Goal: Transaction & Acquisition: Purchase product/service

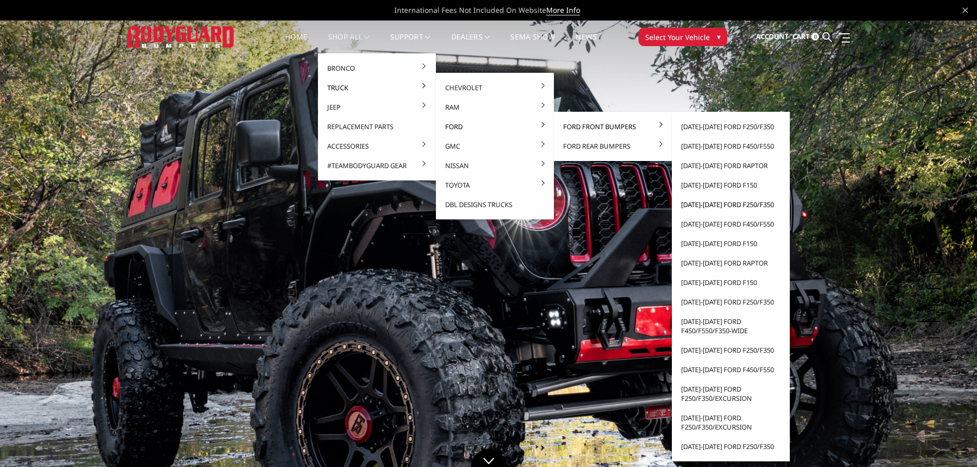
click at [703, 203] on link "[DATE]-[DATE] Ford F250/F350" at bounding box center [731, 204] width 110 height 19
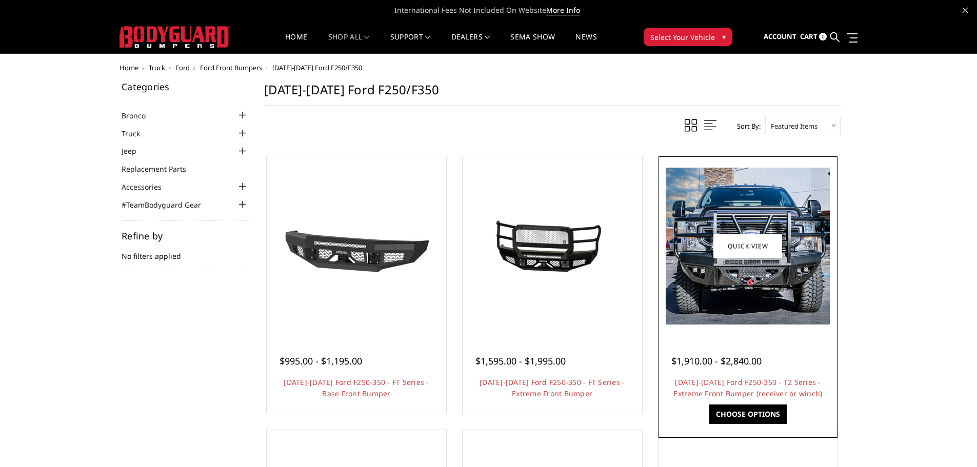
click at [801, 285] on img at bounding box center [748, 246] width 164 height 157
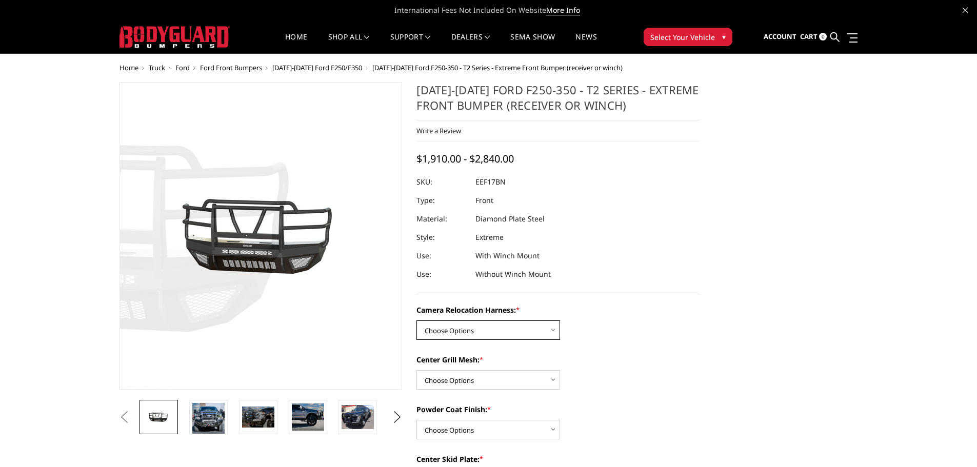
click at [501, 330] on select "Choose Options Without camera harness With camera harness" at bounding box center [489, 330] width 144 height 19
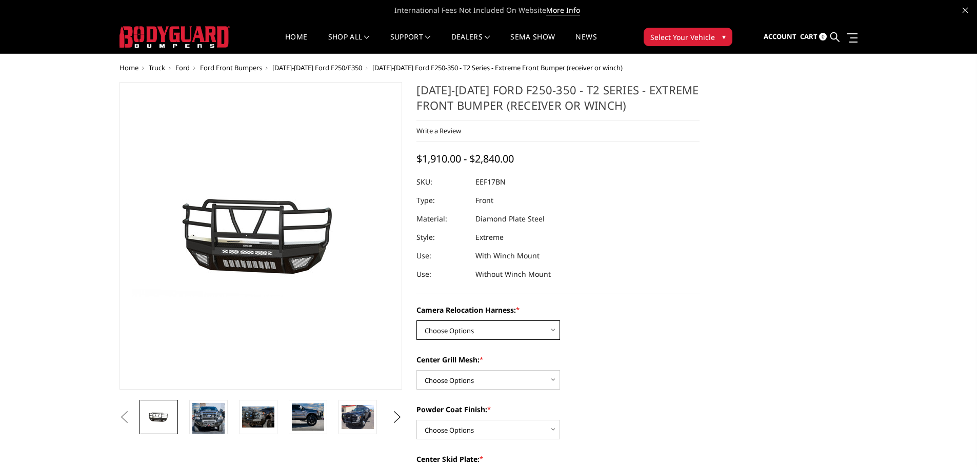
select select "3787"
click at [417, 321] on select "Choose Options Without camera harness With camera harness" at bounding box center [489, 330] width 144 height 19
click at [477, 363] on label "Center Grill Mesh: *" at bounding box center [558, 359] width 283 height 11
click at [477, 370] on select "Choose Options Without expanded metal With expanded metal" at bounding box center [489, 379] width 144 height 19
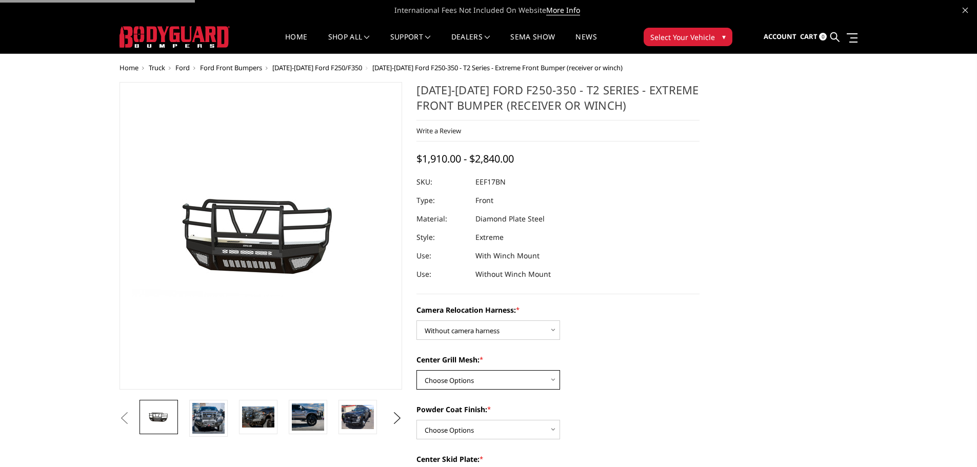
click at [475, 376] on select "Choose Options Without expanded metal With expanded metal" at bounding box center [489, 379] width 144 height 19
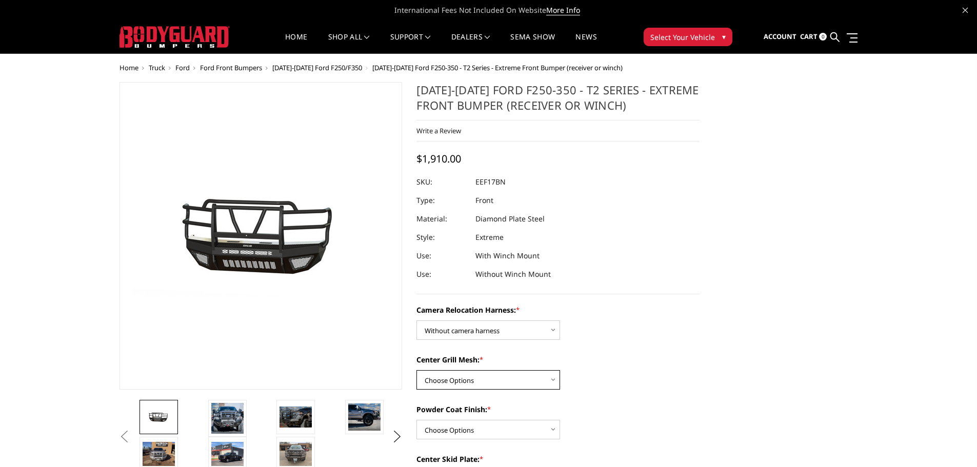
select select "3785"
click at [417, 370] on select "Choose Options Without expanded metal With expanded metal" at bounding box center [489, 379] width 144 height 19
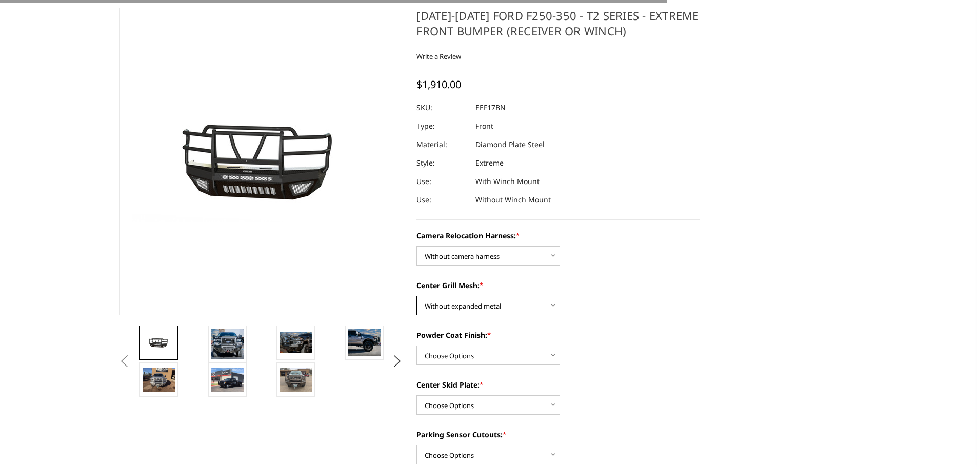
scroll to position [154, 0]
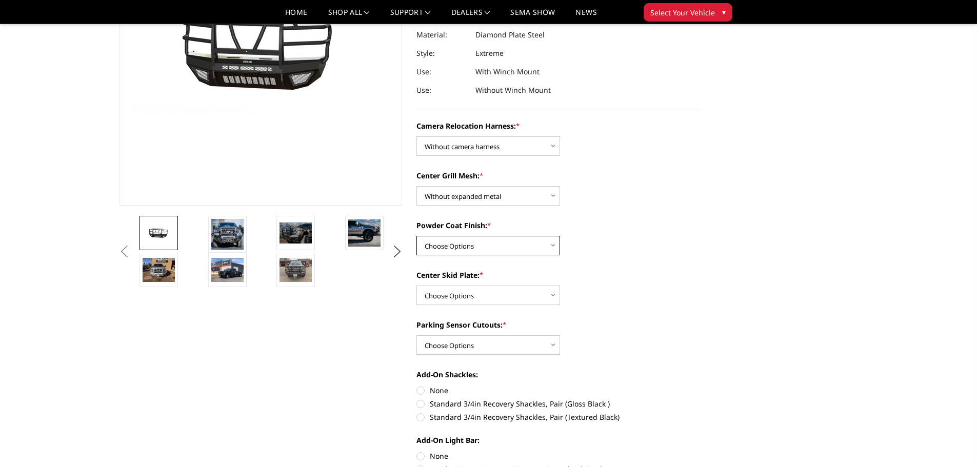
click at [489, 243] on select "Choose Options Textured Black Powder Coat Gloss Black Powder Coat Bare Metal" at bounding box center [489, 245] width 144 height 19
select select "3782"
click at [417, 236] on select "Choose Options Textured Black Powder Coat Gloss Black Powder Coat Bare Metal" at bounding box center [489, 245] width 144 height 19
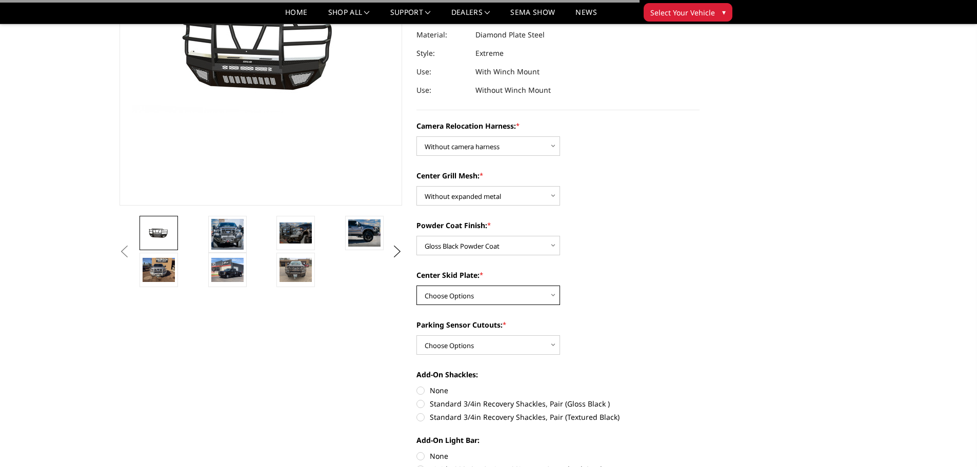
click at [486, 294] on select "Choose Options Winch Mount Skid Plate Standard Skid Plate (included) 2" Receive…" at bounding box center [489, 295] width 144 height 19
click at [417, 286] on select "Choose Options Winch Mount Skid Plate Standard Skid Plate (included) 2" Receive…" at bounding box center [489, 295] width 144 height 19
click at [486, 295] on select "Choose Options Winch Mount Skid Plate Standard Skid Plate (included) 2" Receive…" at bounding box center [489, 295] width 144 height 19
select select "3779"
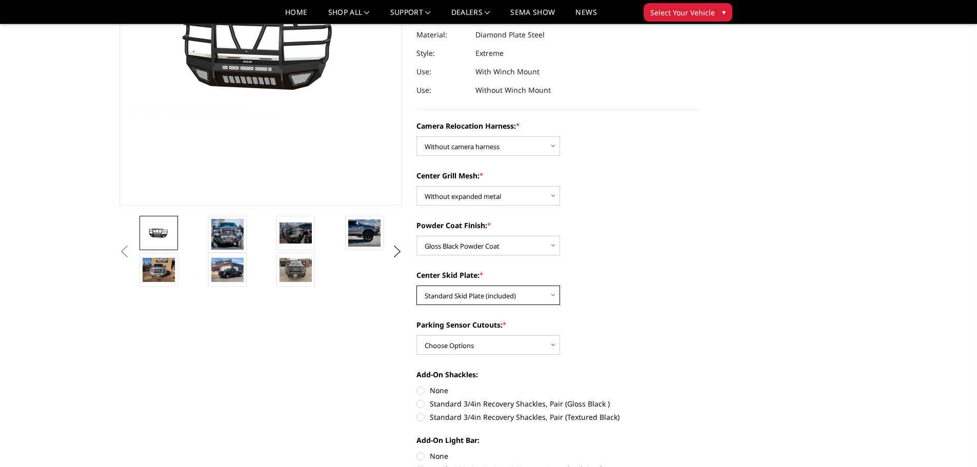
click at [417, 286] on select "Choose Options Winch Mount Skid Plate Standard Skid Plate (included) 2" Receive…" at bounding box center [489, 295] width 144 height 19
click at [511, 336] on select "Choose Options No - Without Parking Sensor Cutouts" at bounding box center [489, 344] width 144 height 19
select select "3777"
click at [417, 335] on select "Choose Options No - Without Parking Sensor Cutouts" at bounding box center [489, 344] width 144 height 19
click at [431, 391] on label "None" at bounding box center [558, 390] width 283 height 11
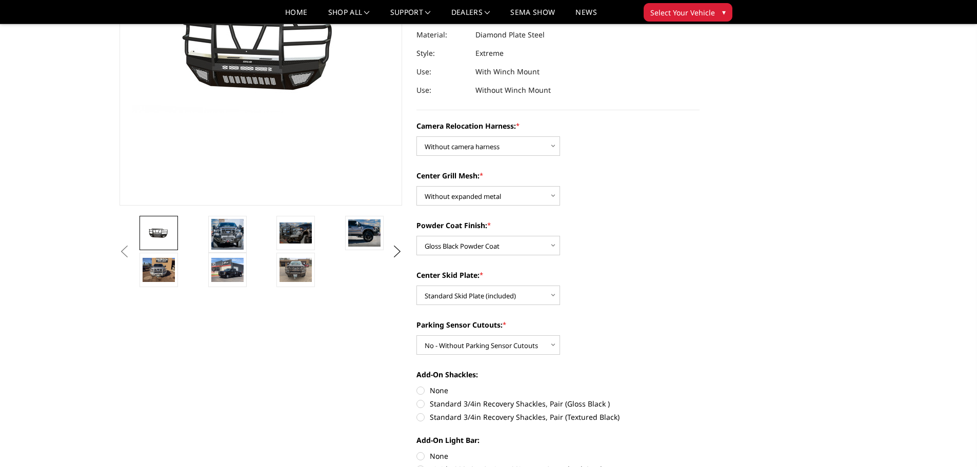
click at [417, 386] on input "None" at bounding box center [417, 385] width 1 height 1
radio input "true"
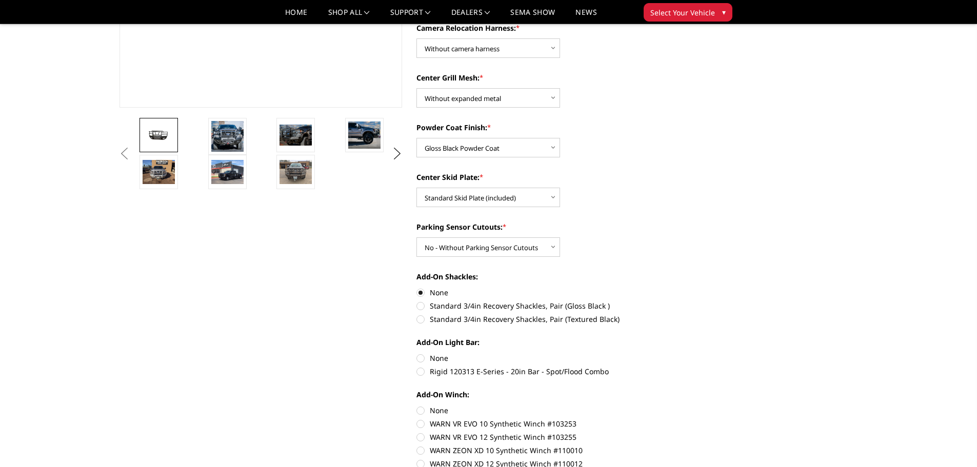
scroll to position [308, 0]
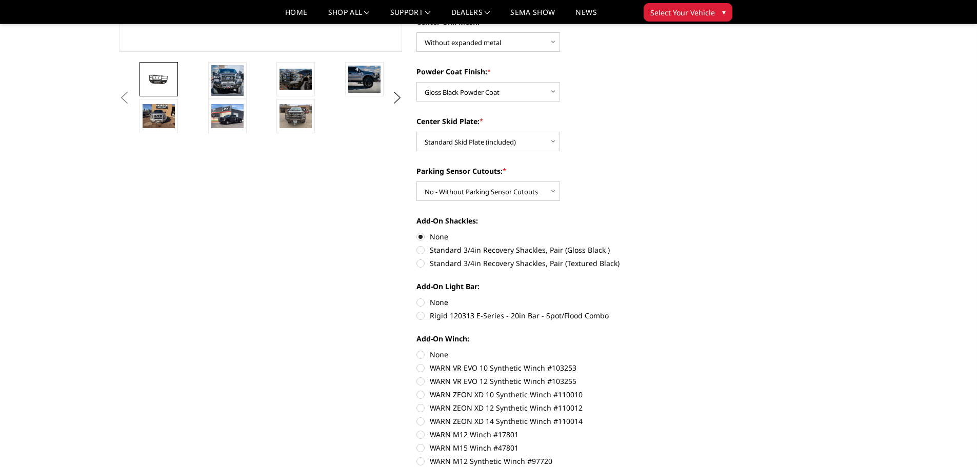
click at [434, 299] on label "None" at bounding box center [558, 302] width 283 height 11
click at [417, 298] on input "None" at bounding box center [417, 297] width 1 height 1
radio input "true"
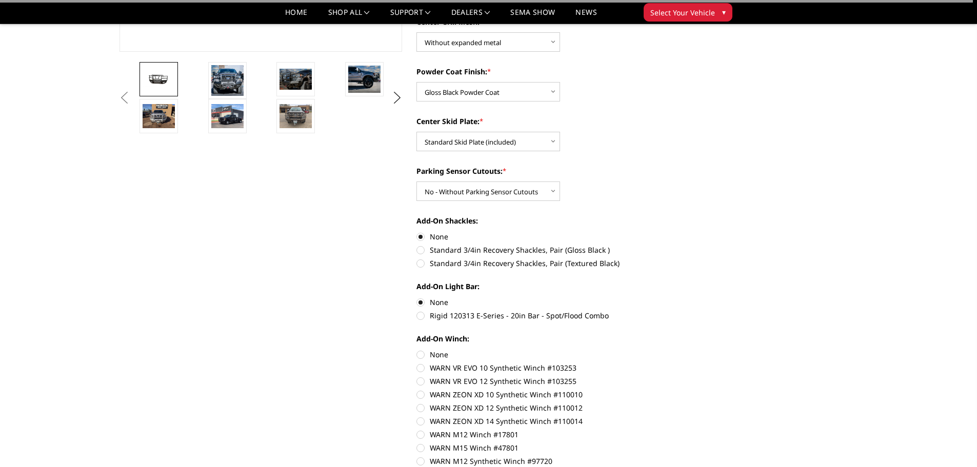
click at [442, 355] on label "None" at bounding box center [558, 354] width 283 height 11
click at [417, 350] on input "None" at bounding box center [417, 349] width 1 height 1
radio input "true"
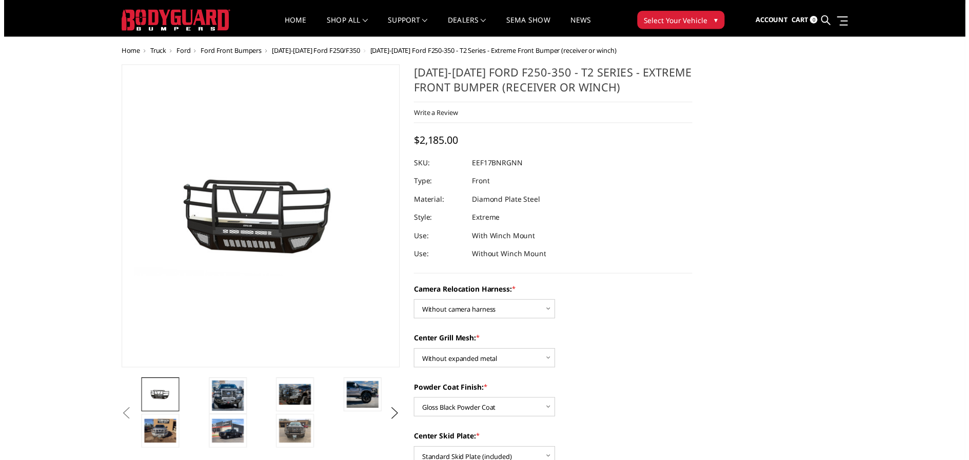
scroll to position [0, 0]
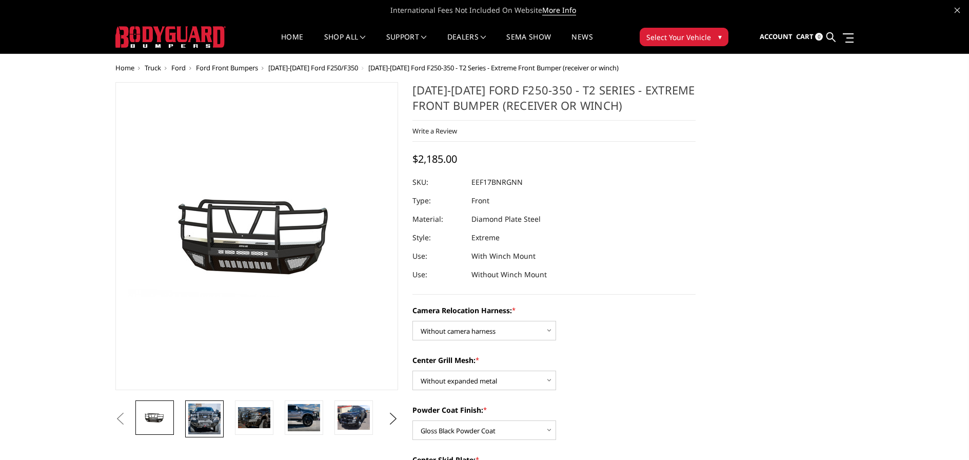
click at [204, 416] on img at bounding box center [204, 418] width 32 height 31
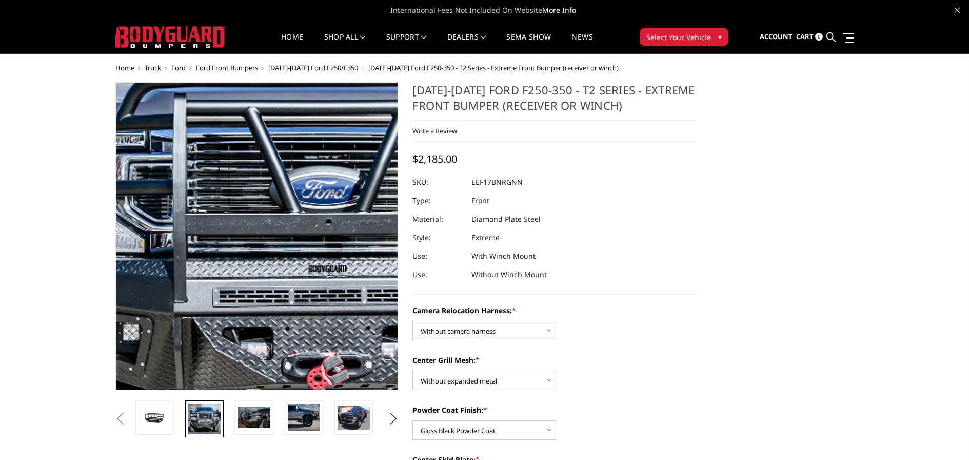
click at [217, 241] on img at bounding box center [310, 232] width 657 height 628
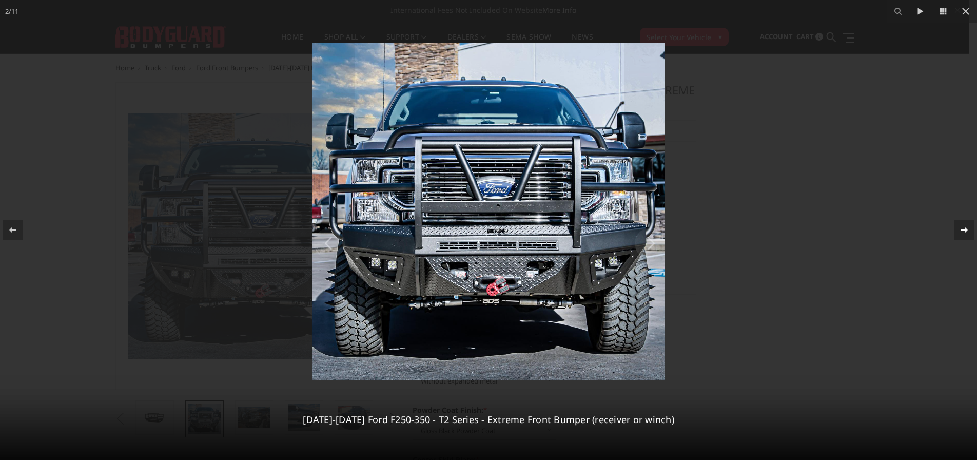
click at [956, 231] on div at bounding box center [963, 229] width 19 height 19
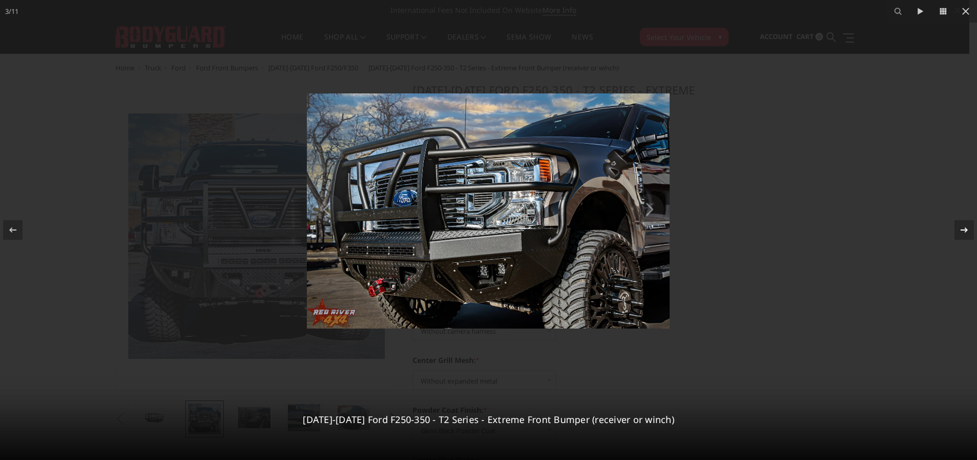
click at [956, 231] on div at bounding box center [963, 229] width 19 height 19
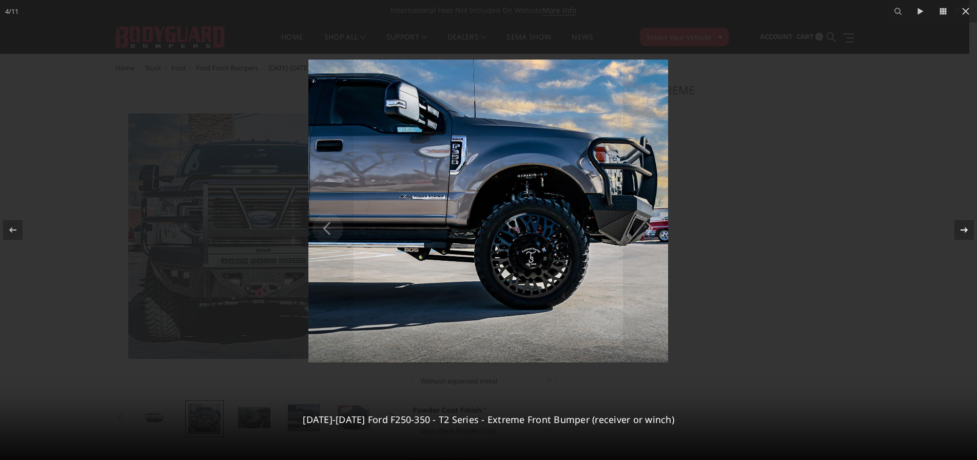
click at [956, 231] on div at bounding box center [963, 229] width 19 height 19
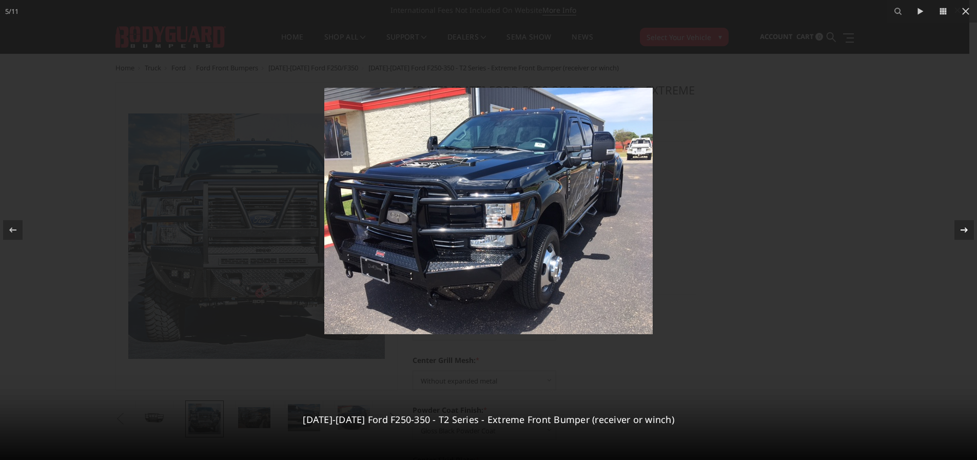
click at [956, 231] on div at bounding box center [963, 229] width 19 height 19
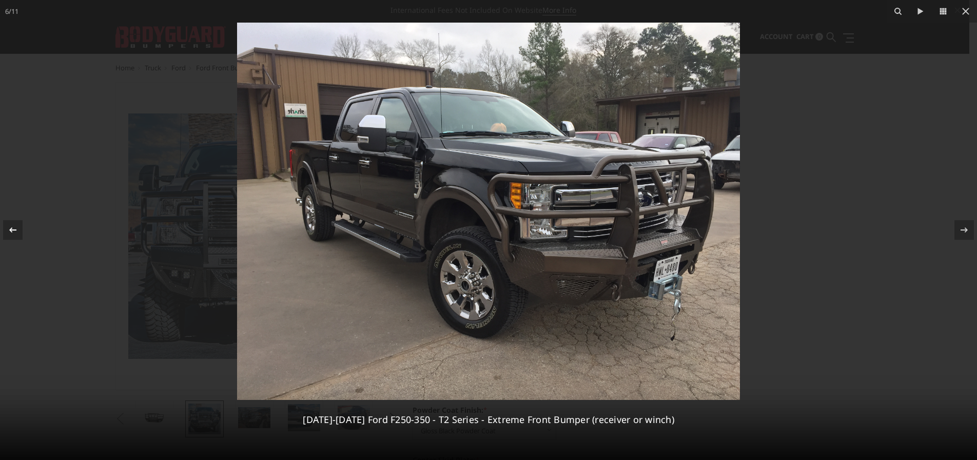
click at [18, 228] on icon at bounding box center [13, 230] width 12 height 12
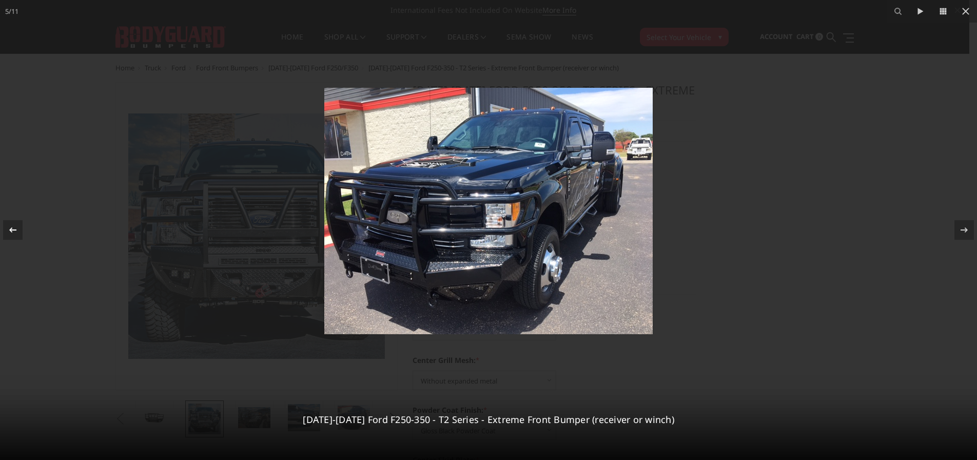
click at [18, 228] on icon at bounding box center [13, 230] width 12 height 12
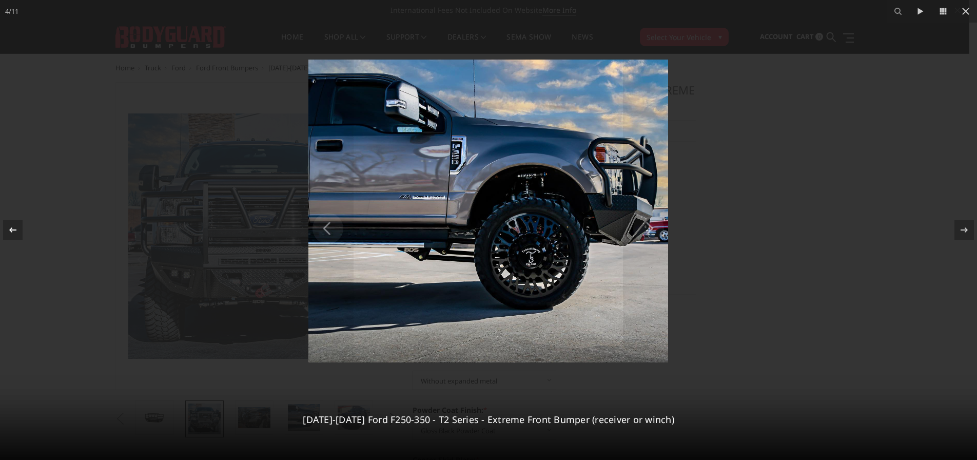
click at [18, 228] on icon at bounding box center [13, 230] width 12 height 12
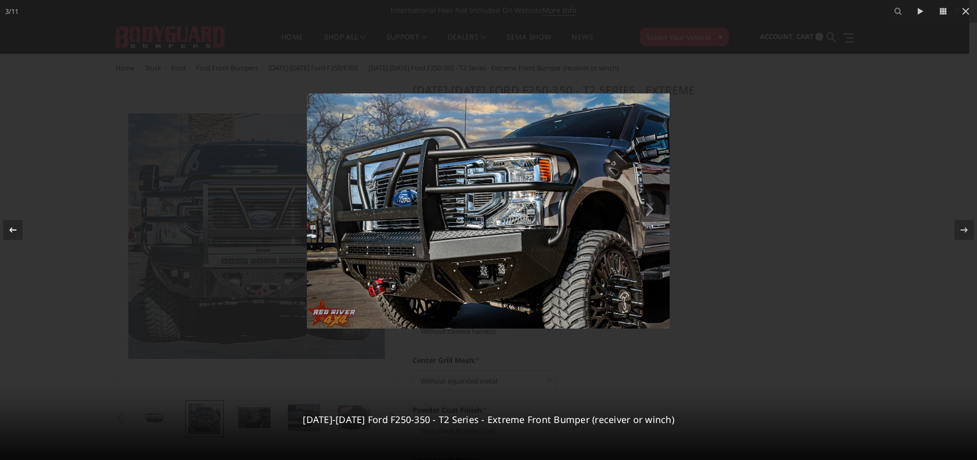
click at [18, 228] on icon at bounding box center [13, 230] width 12 height 12
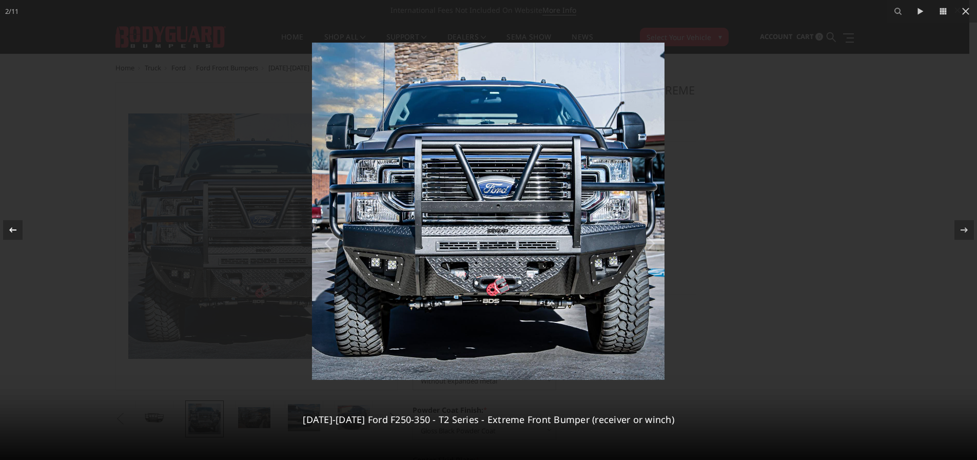
click at [18, 228] on icon at bounding box center [13, 230] width 12 height 12
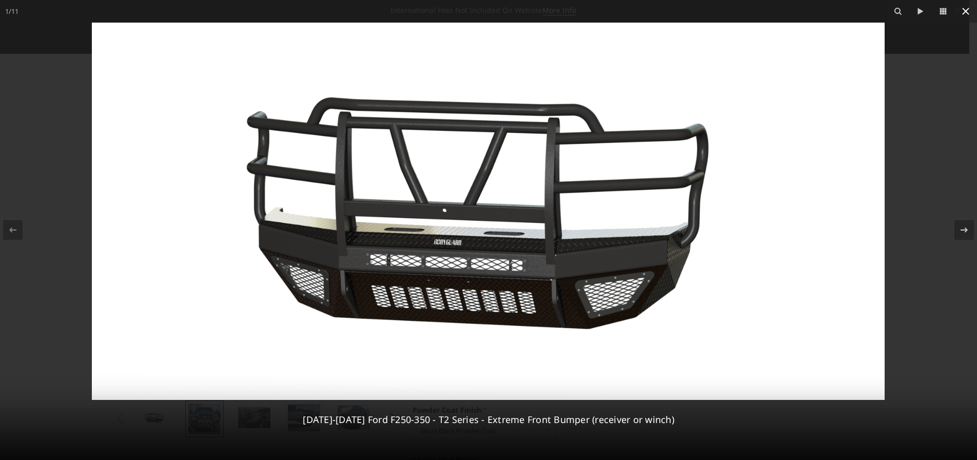
click at [962, 12] on icon at bounding box center [965, 11] width 12 height 12
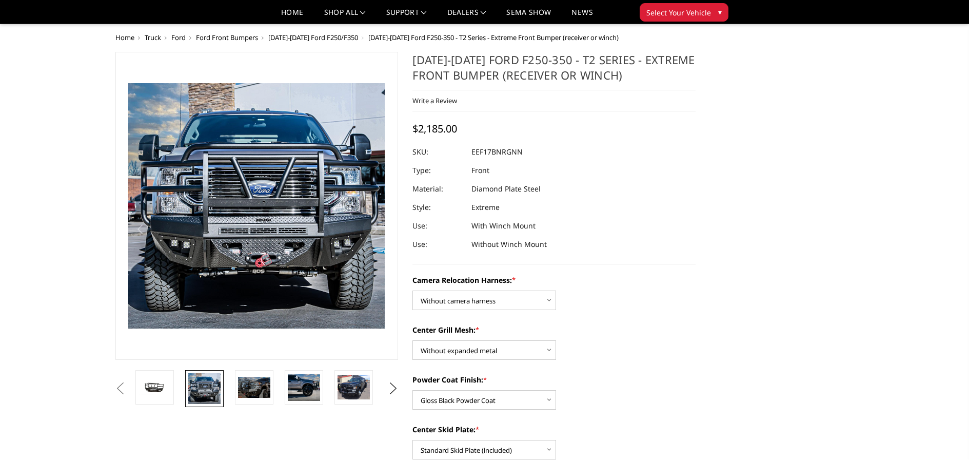
scroll to position [154, 0]
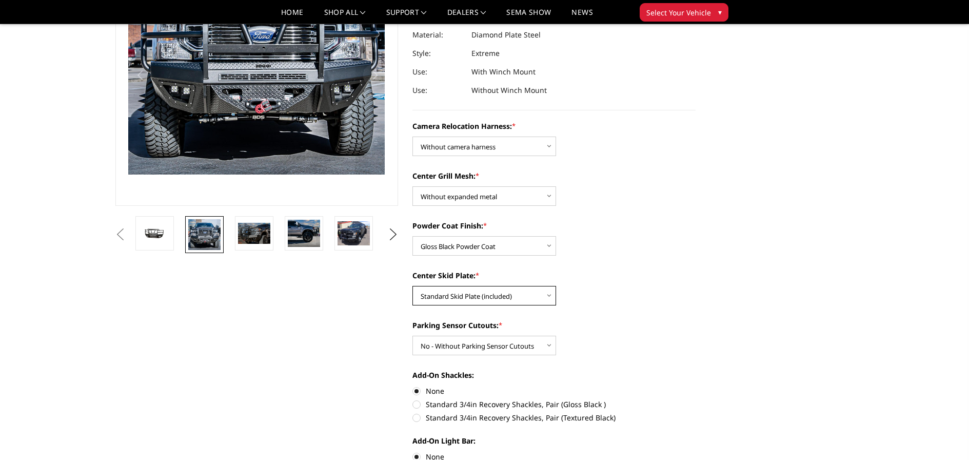
click at [485, 295] on select "Choose Options Winch Mount Skid Plate Standard Skid Plate (included) 2" Receive…" at bounding box center [484, 295] width 144 height 19
click at [412, 286] on select "Choose Options Winch Mount Skid Plate Standard Skid Plate (included) 2" Receive…" at bounding box center [484, 295] width 144 height 19
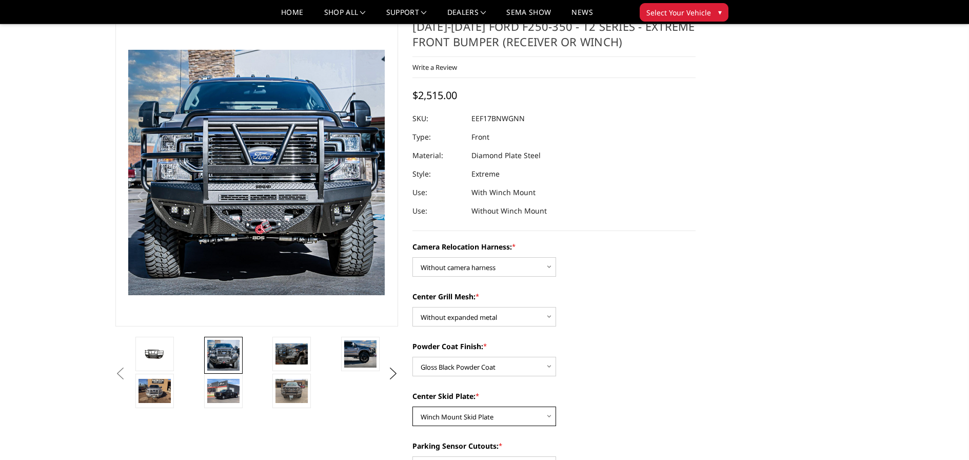
scroll to position [51, 0]
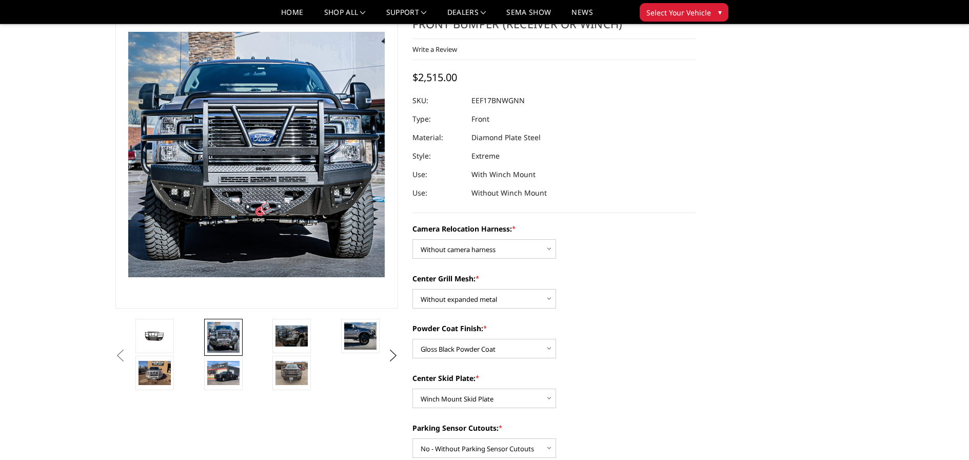
click at [463, 406] on select "Choose Options Winch Mount Skid Plate Standard Skid Plate (included) 2" Receive…" at bounding box center [484, 397] width 144 height 19
select select "3779"
click at [412, 388] on select "Choose Options Winch Mount Skid Plate Standard Skid Plate (included) 2" Receive…" at bounding box center [484, 397] width 144 height 19
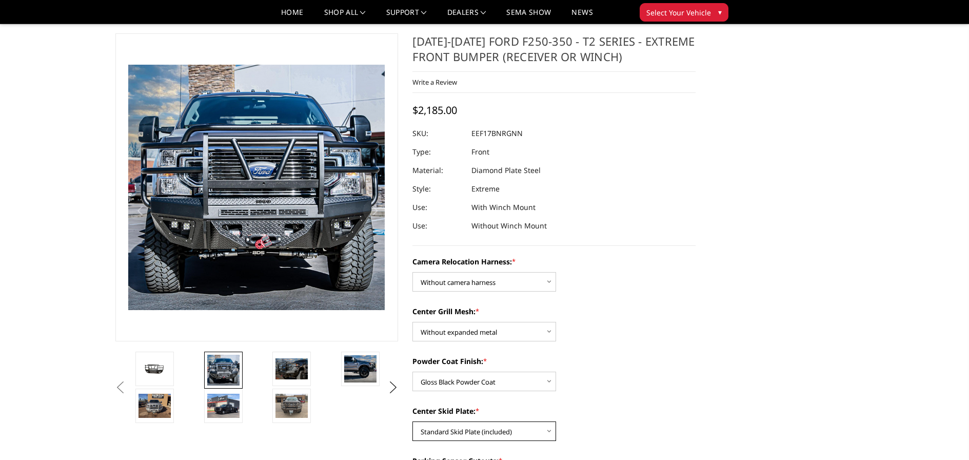
scroll to position [0, 0]
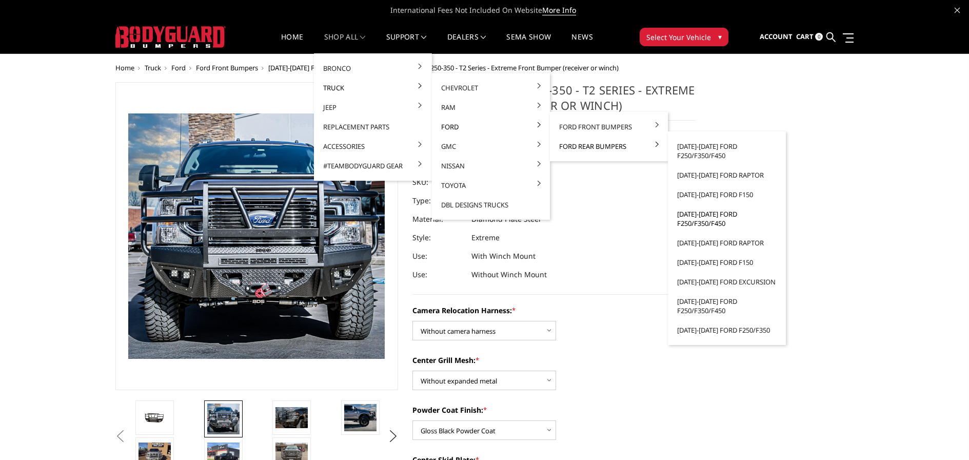
click at [711, 217] on link "[DATE]-[DATE] Ford F250/F350/F450" at bounding box center [727, 218] width 110 height 29
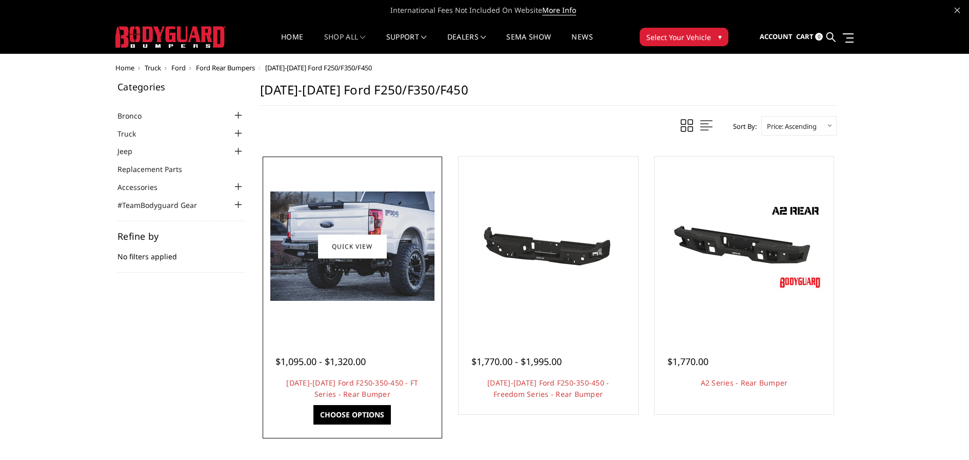
click at [360, 309] on div at bounding box center [352, 246] width 174 height 174
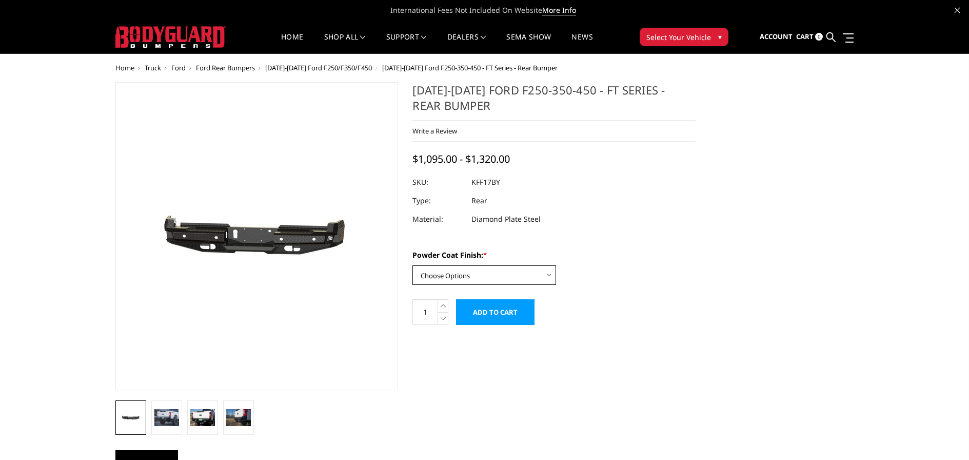
click at [486, 279] on select "Choose Options Bare Metal Gloss Black Powder Coat Textured Black Powder Coat" at bounding box center [484, 274] width 144 height 19
select select "3409"
click at [412, 265] on select "Choose Options Bare Metal Gloss Black Powder Coat Textured Black Powder Coat" at bounding box center [484, 274] width 144 height 19
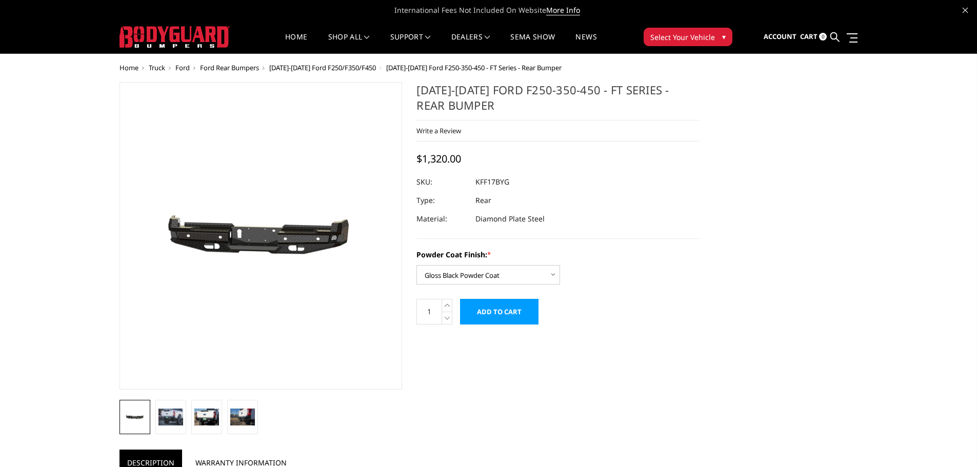
drag, startPoint x: 417, startPoint y: 88, endPoint x: 470, endPoint y: 102, distance: 55.1
click at [470, 102] on h1 "2017-2022 Ford F250-350-450 - FT Series - Rear Bumper" at bounding box center [558, 101] width 283 height 38
click at [787, 37] on span "Account" at bounding box center [780, 36] width 33 height 9
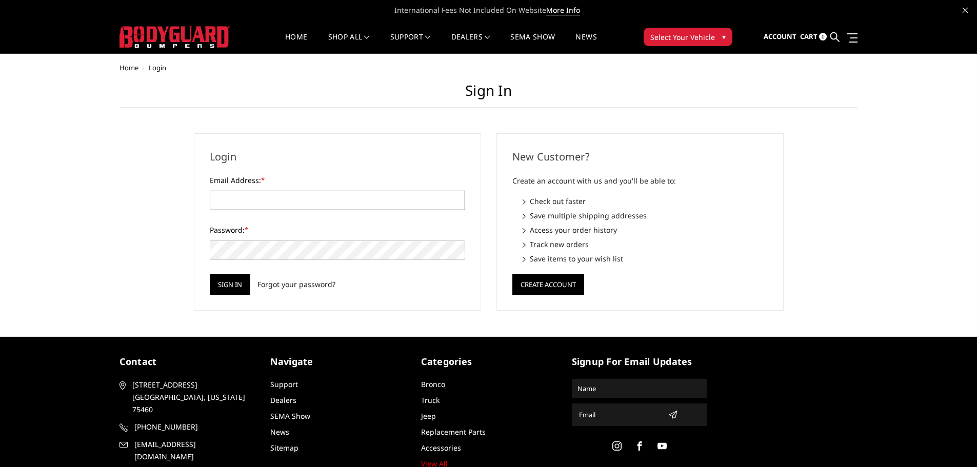
type input "[EMAIL_ADDRESS][DOMAIN_NAME]"
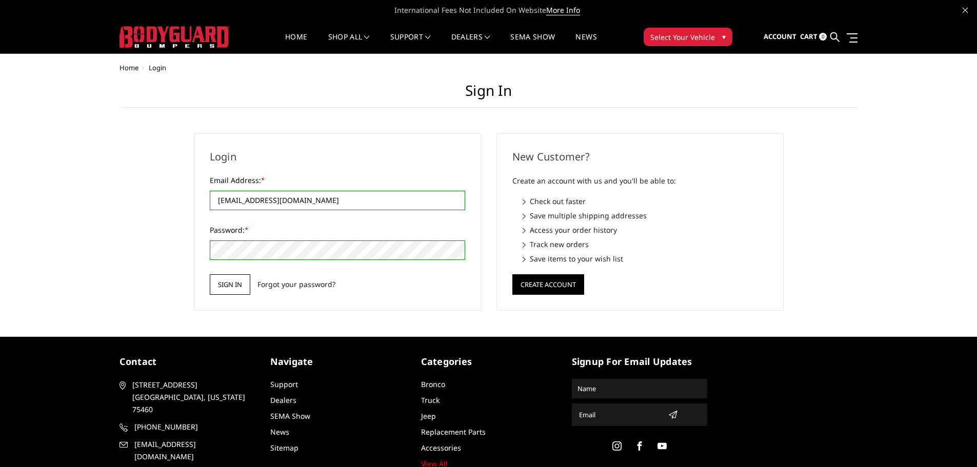
click at [219, 287] on input "Sign in" at bounding box center [230, 284] width 41 height 21
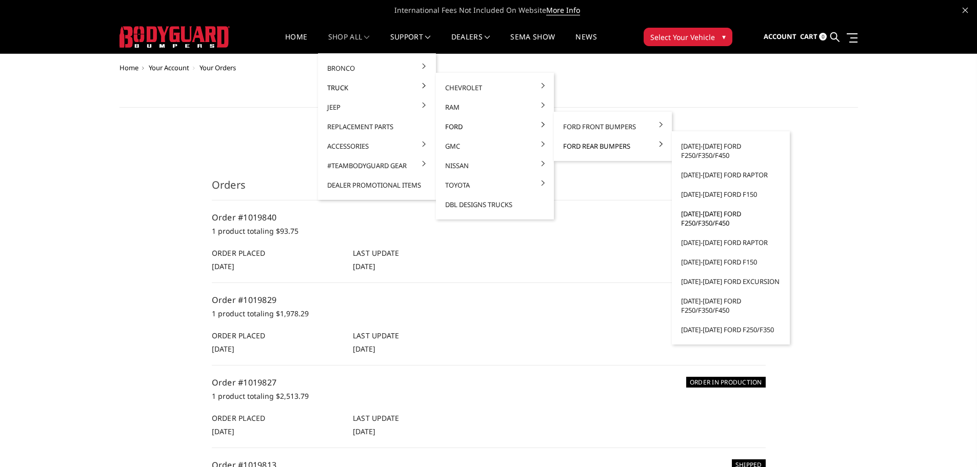
click at [725, 217] on link "[DATE]-[DATE] Ford F250/F350/F450" at bounding box center [731, 218] width 110 height 29
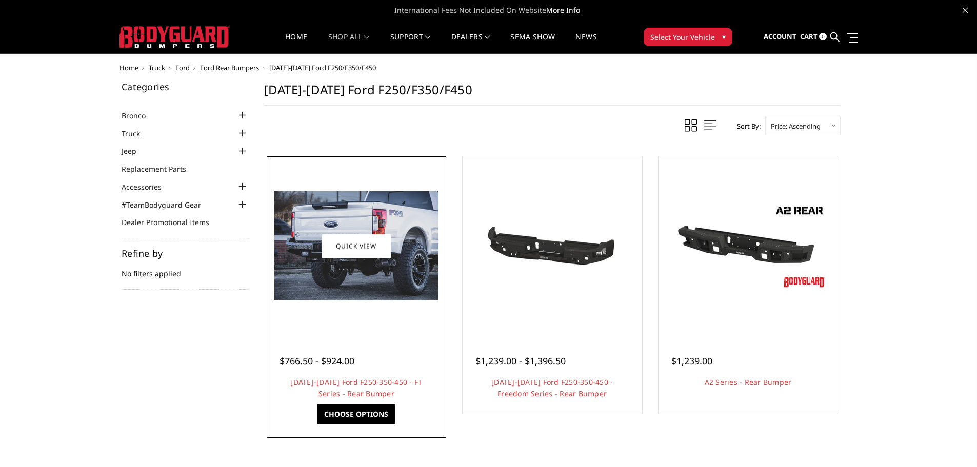
click at [399, 286] on img at bounding box center [356, 245] width 164 height 109
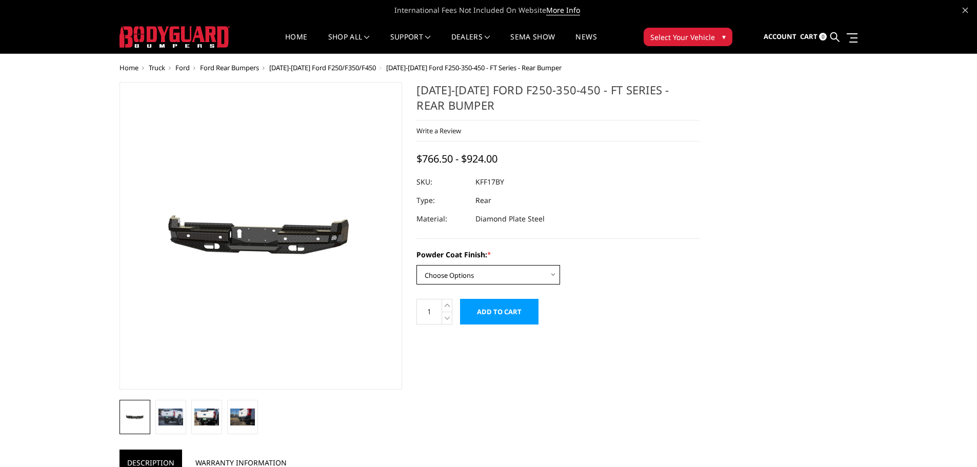
click at [491, 281] on select "Choose Options Bare Metal Gloss Black Powder Coat Textured Black Powder Coat" at bounding box center [489, 274] width 144 height 19
select select "3409"
click at [417, 265] on select "Choose Options Bare Metal Gloss Black Powder Coat Textured Black Powder Coat" at bounding box center [489, 274] width 144 height 19
click at [498, 315] on input "Add to Cart" at bounding box center [499, 312] width 78 height 26
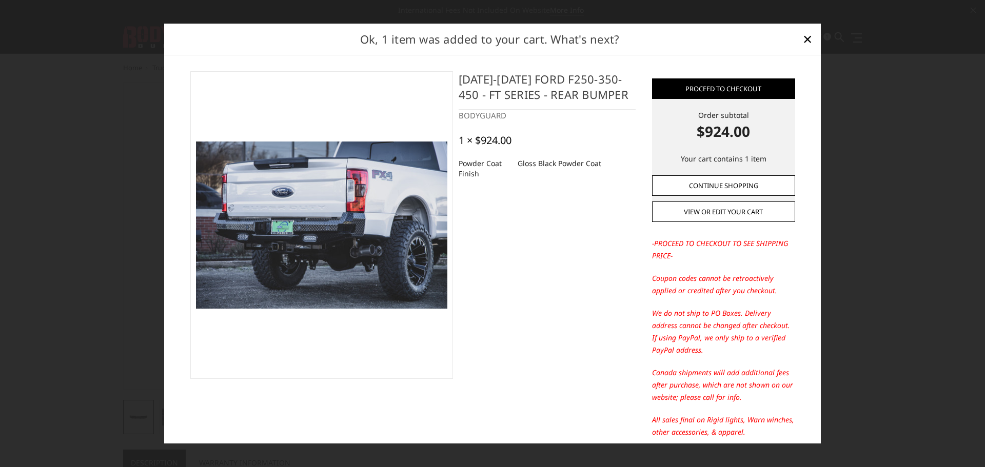
click at [741, 191] on link "Continue Shopping" at bounding box center [723, 185] width 143 height 21
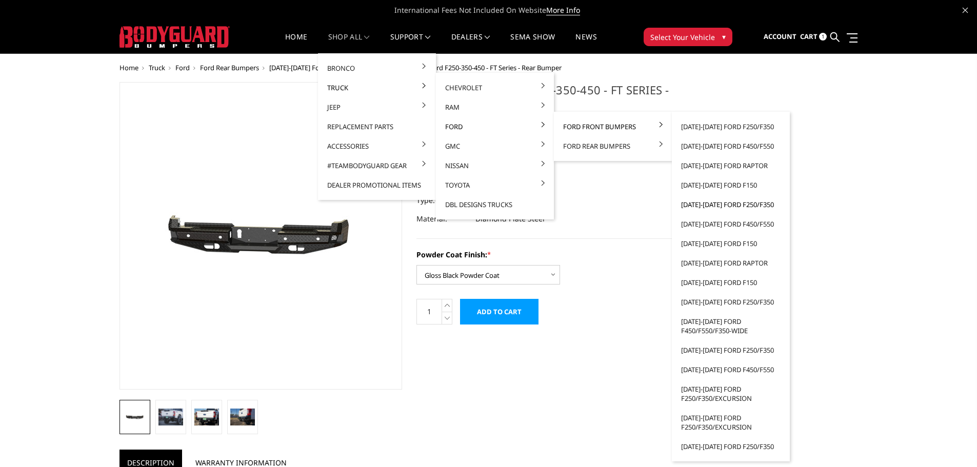
click at [705, 204] on link "2017-2022 Ford F250/F350" at bounding box center [731, 204] width 110 height 19
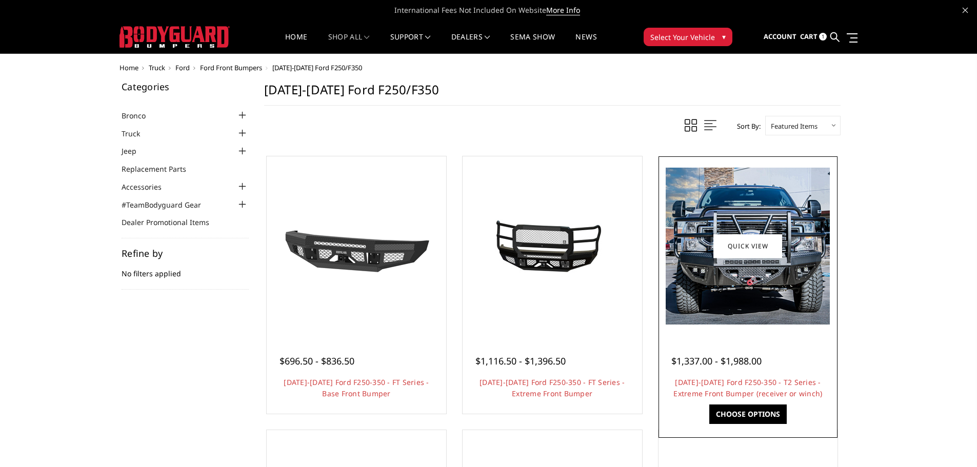
click at [769, 305] on img at bounding box center [748, 246] width 164 height 157
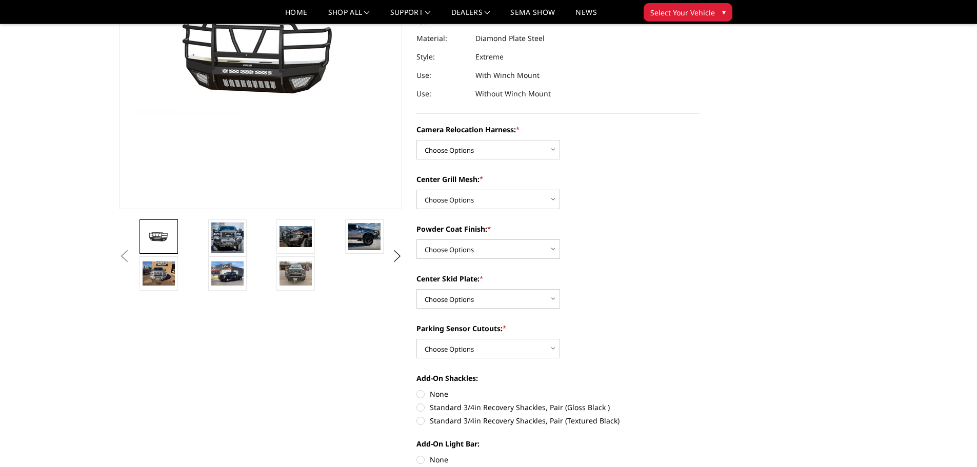
scroll to position [154, 0]
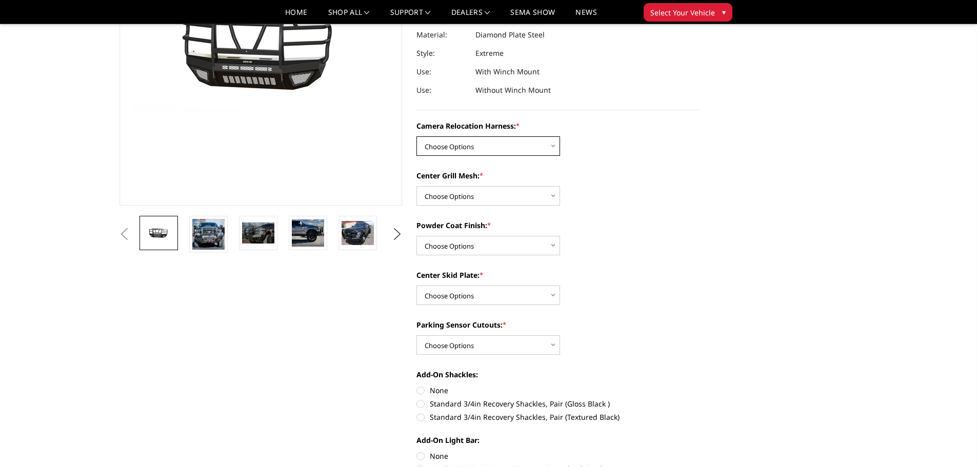
drag, startPoint x: 495, startPoint y: 137, endPoint x: 490, endPoint y: 148, distance: 11.9
click at [495, 137] on select "Choose Options Without camera harness With camera harness" at bounding box center [489, 145] width 144 height 19
select select "3787"
click at [417, 136] on select "Choose Options Without camera harness With camera harness" at bounding box center [489, 145] width 144 height 19
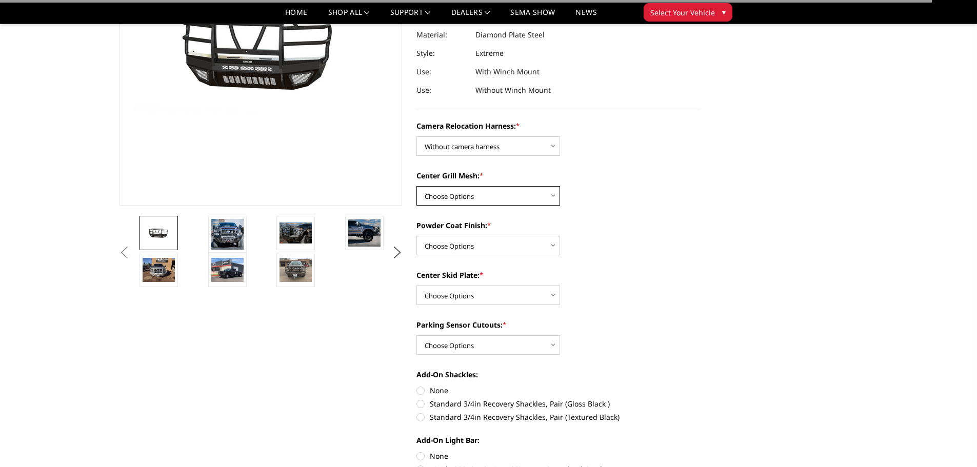
click at [479, 193] on select "Choose Options Without expanded metal With expanded metal" at bounding box center [489, 195] width 144 height 19
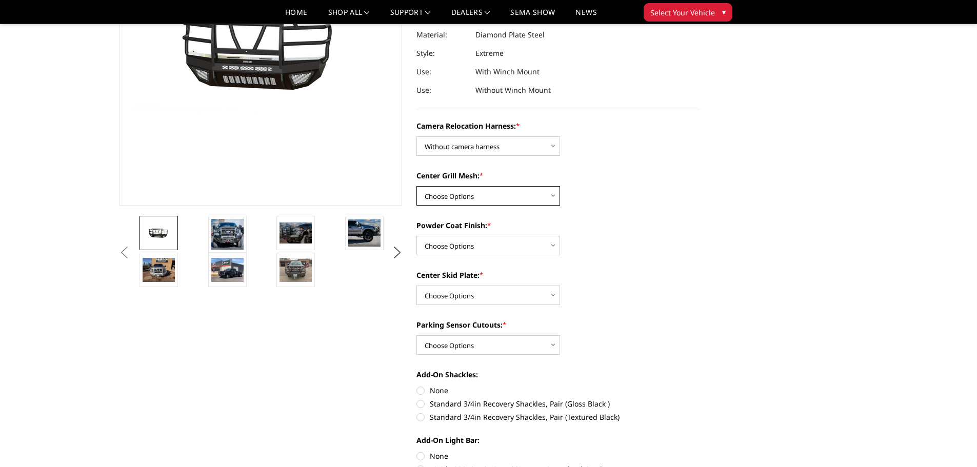
select select "3785"
click at [417, 186] on select "Choose Options Without expanded metal With expanded metal" at bounding box center [489, 195] width 144 height 19
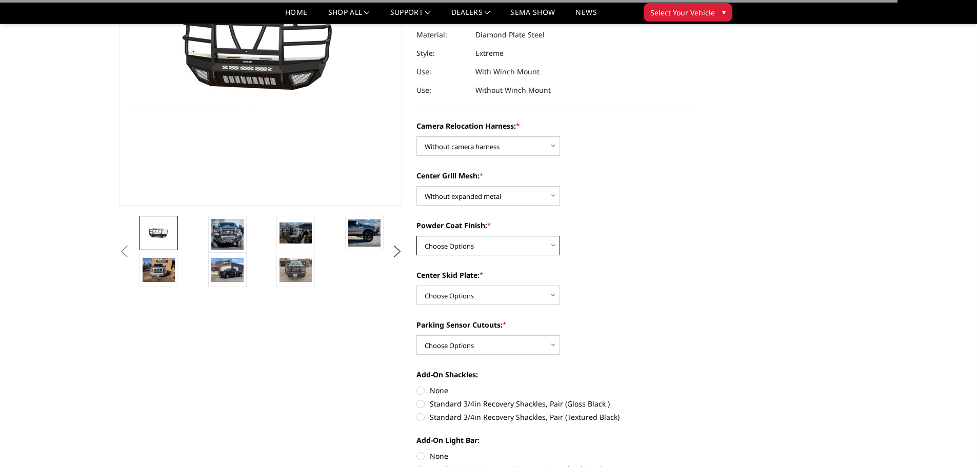
click at [475, 249] on select "Choose Options Textured Black Powder Coat Gloss Black Powder Coat Bare Metal" at bounding box center [489, 245] width 144 height 19
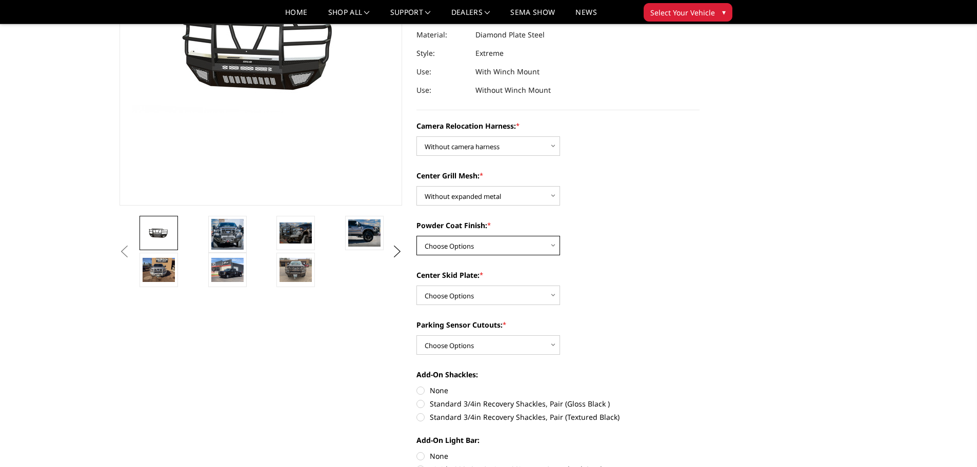
select select "3782"
click at [417, 236] on select "Choose Options Textured Black Powder Coat Gloss Black Powder Coat Bare Metal" at bounding box center [489, 245] width 144 height 19
drag, startPoint x: 470, startPoint y: 296, endPoint x: 470, endPoint y: 303, distance: 6.7
click at [470, 300] on select "Choose Options Winch Mount Skid Plate Standard Skid Plate (included) 2" Receive…" at bounding box center [489, 295] width 144 height 19
select select "3779"
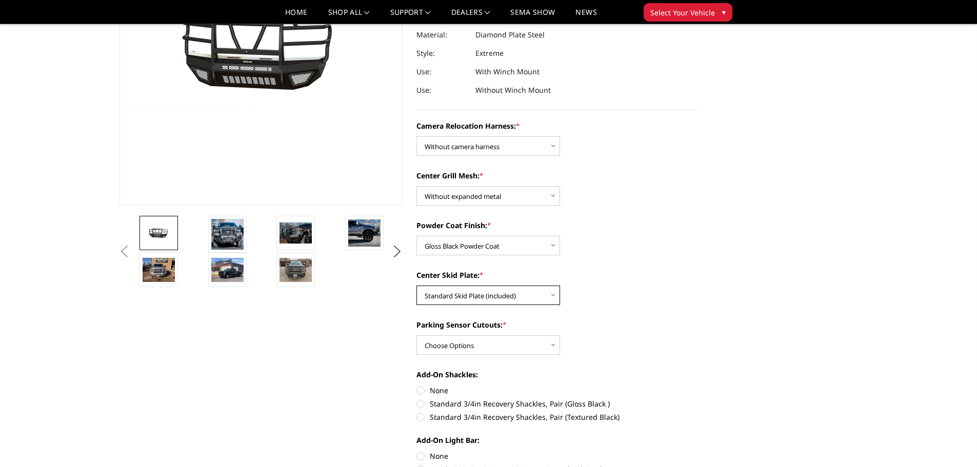
click at [417, 286] on select "Choose Options Winch Mount Skid Plate Standard Skid Plate (included) 2" Receive…" at bounding box center [489, 295] width 144 height 19
drag, startPoint x: 466, startPoint y: 342, endPoint x: 465, endPoint y: 350, distance: 7.8
click at [466, 345] on select "Choose Options No - Without Parking Sensor Cutouts" at bounding box center [489, 344] width 144 height 19
select select "3777"
click at [417, 335] on select "Choose Options No - Without Parking Sensor Cutouts" at bounding box center [489, 344] width 144 height 19
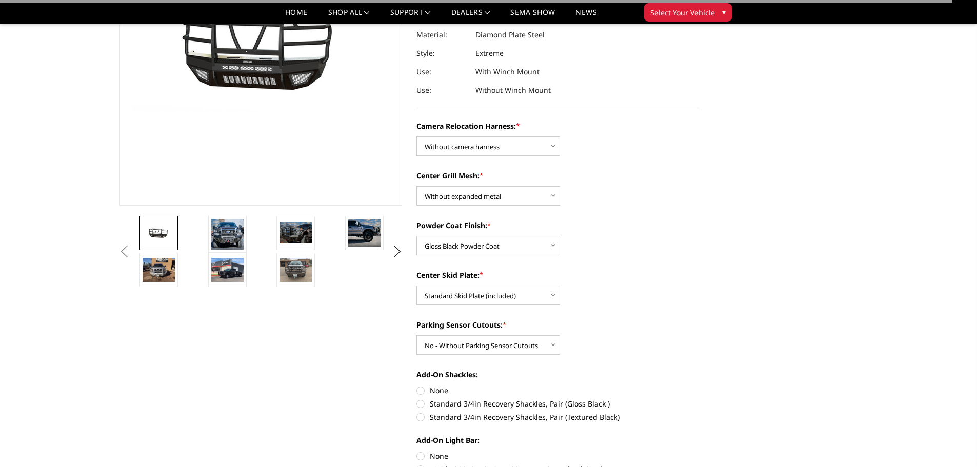
click at [430, 391] on label "None" at bounding box center [558, 390] width 283 height 11
click at [417, 386] on input "None" at bounding box center [417, 385] width 1 height 1
radio input "true"
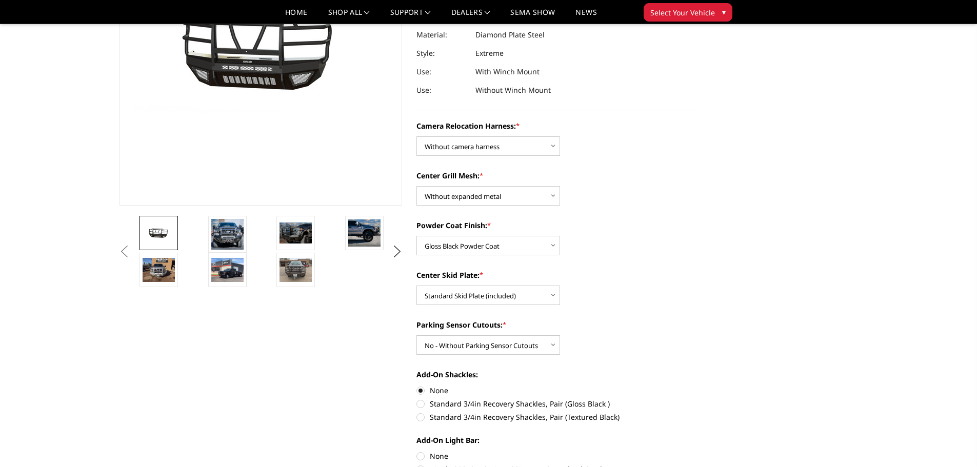
drag, startPoint x: 428, startPoint y: 459, endPoint x: 426, endPoint y: 452, distance: 7.3
click at [428, 459] on label "None" at bounding box center [558, 456] width 283 height 11
click at [417, 451] on input "None" at bounding box center [417, 451] width 1 height 1
radio input "true"
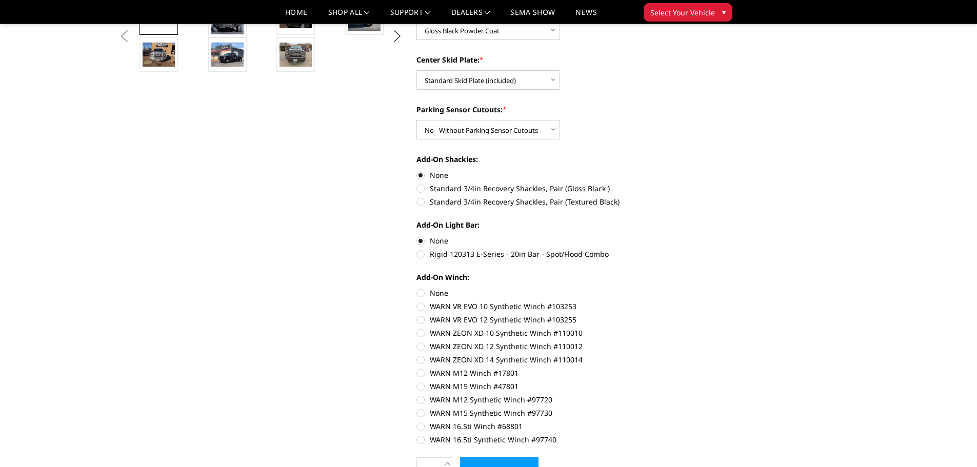
scroll to position [462, 0]
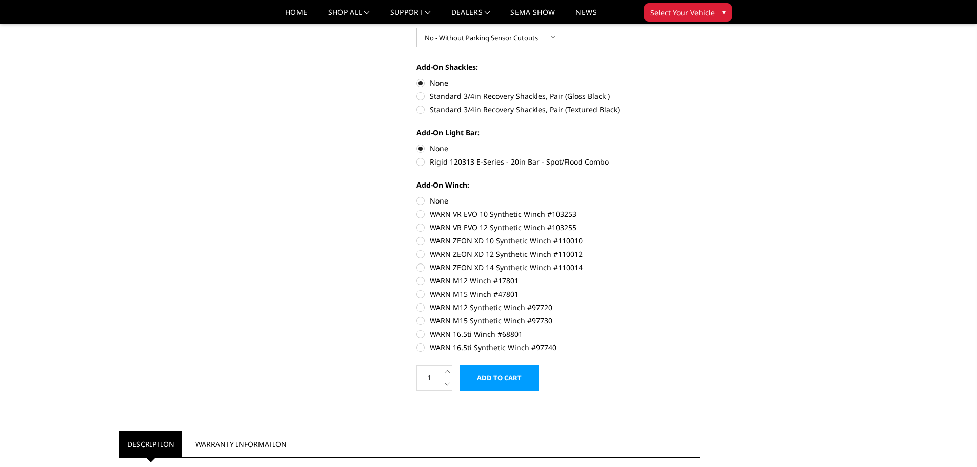
click at [418, 199] on label "None" at bounding box center [558, 200] width 283 height 11
click at [417, 196] on input "None" at bounding box center [417, 195] width 1 height 1
radio input "true"
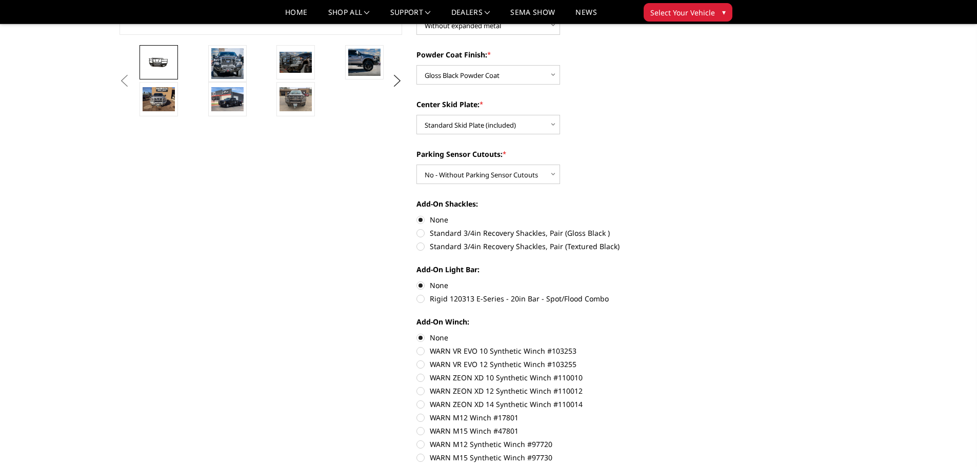
scroll to position [410, 0]
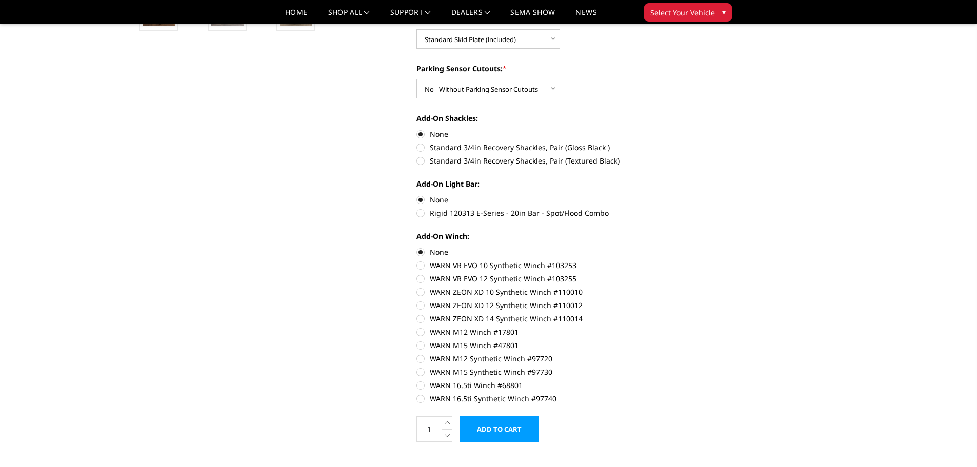
click at [493, 429] on input "Add to Cart" at bounding box center [499, 430] width 78 height 26
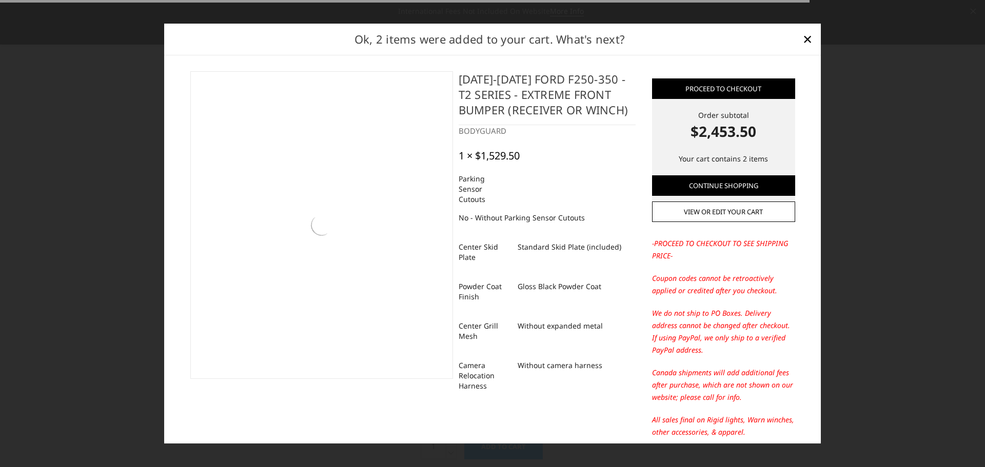
scroll to position [411, 0]
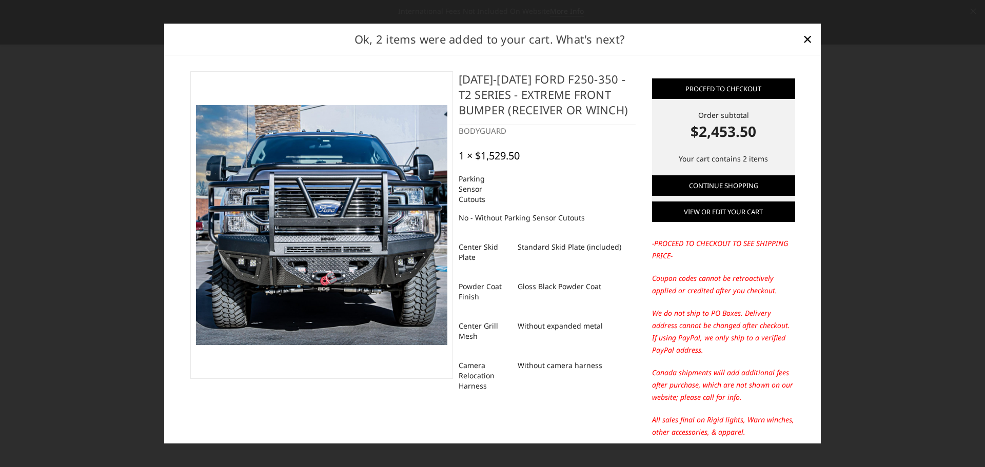
click at [717, 213] on link "View or edit your cart" at bounding box center [723, 212] width 143 height 21
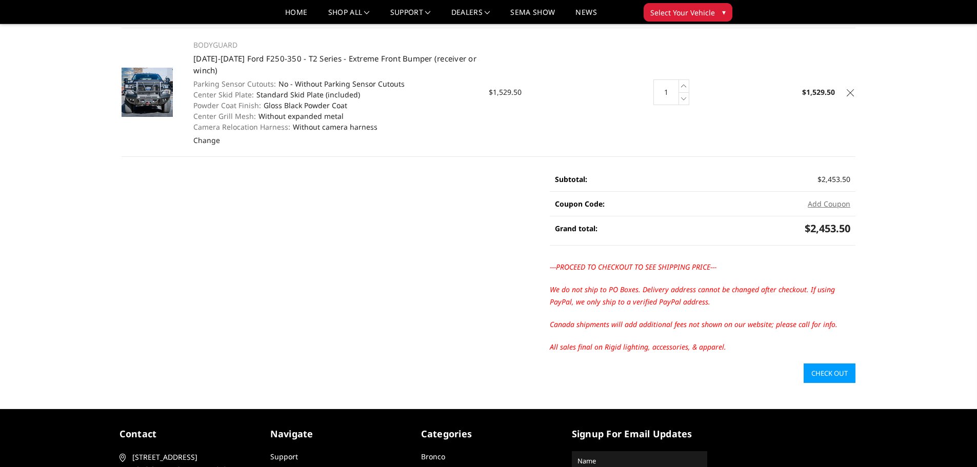
scroll to position [205, 0]
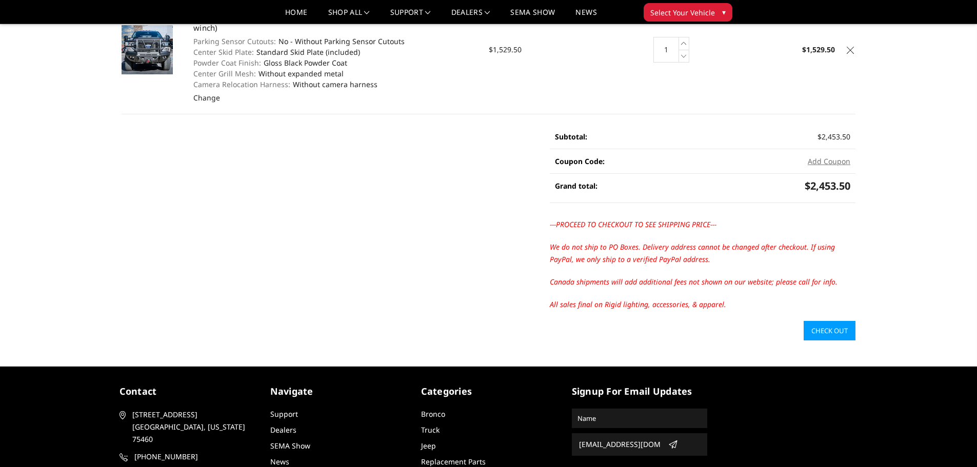
click at [825, 329] on link "Check out" at bounding box center [830, 330] width 52 height 19
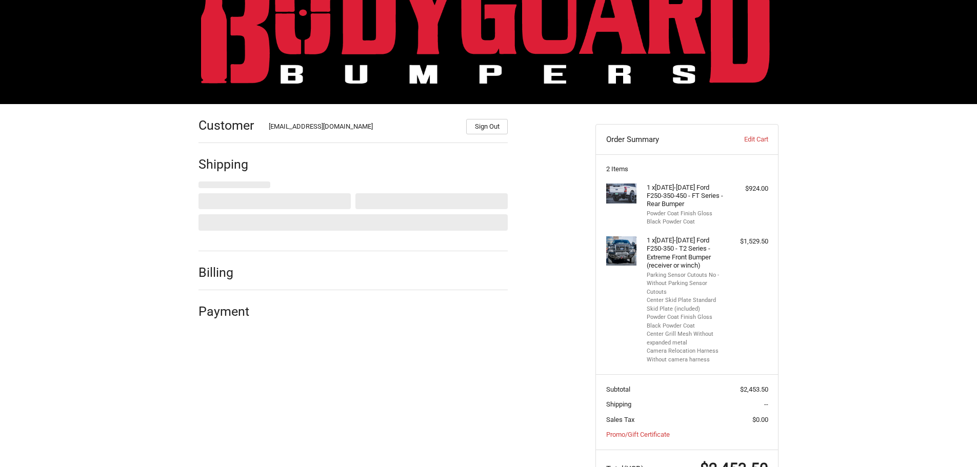
scroll to position [92, 0]
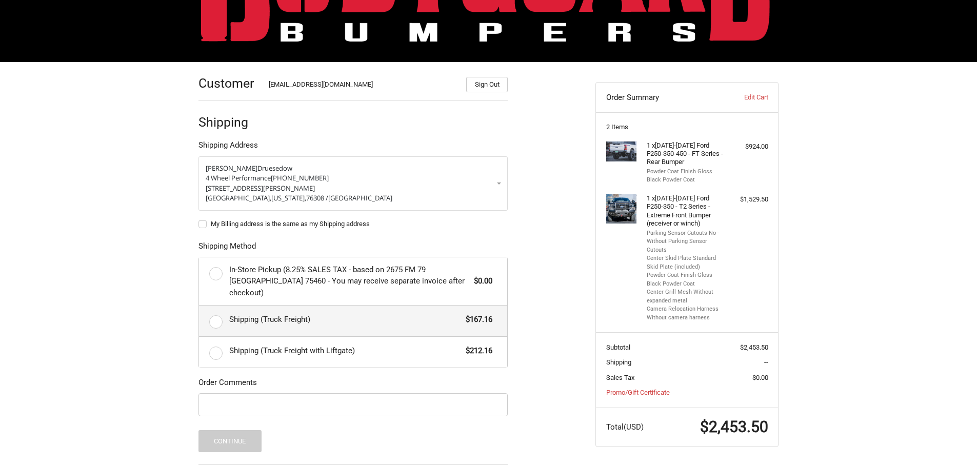
click at [246, 314] on span "Shipping (Truck Freight)" at bounding box center [345, 320] width 232 height 12
click at [200, 306] on input "Shipping (Truck Freight) $167.16" at bounding box center [199, 306] width 1 height 1
radio input "true"
click at [294, 397] on input "Order Comments" at bounding box center [353, 404] width 309 height 23
paste input "30641"
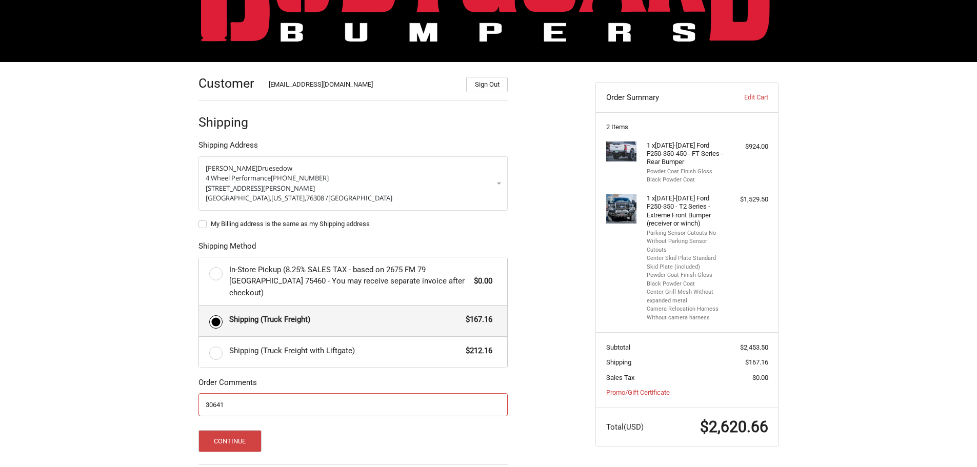
type input "30641"
click at [136, 308] on div "Customer customerservice@4wheelperformance.com Sign Out Shipping Shipping Addre…" at bounding box center [488, 307] width 977 height 491
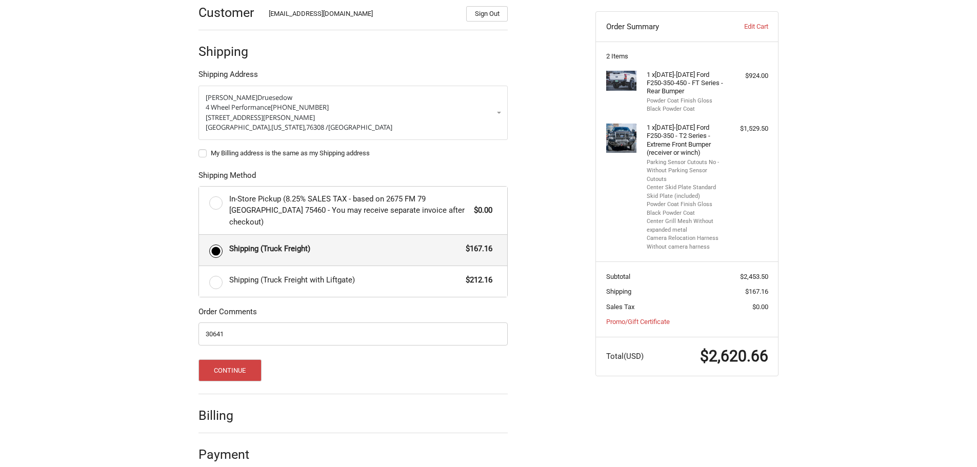
scroll to position [166, 0]
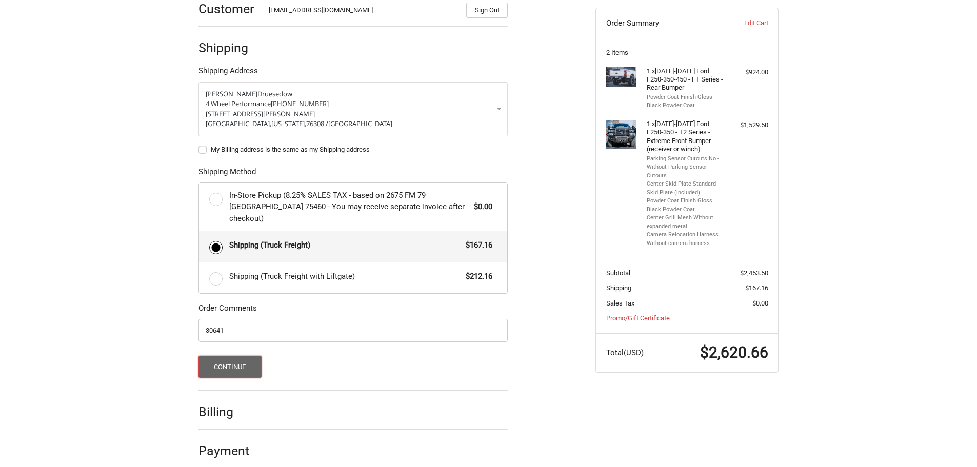
click at [248, 356] on button "Continue" at bounding box center [230, 367] width 63 height 22
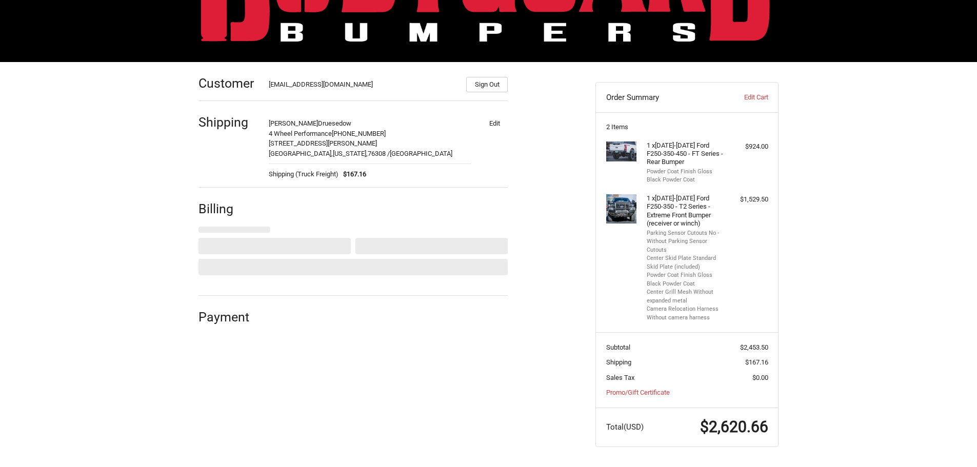
select select "US"
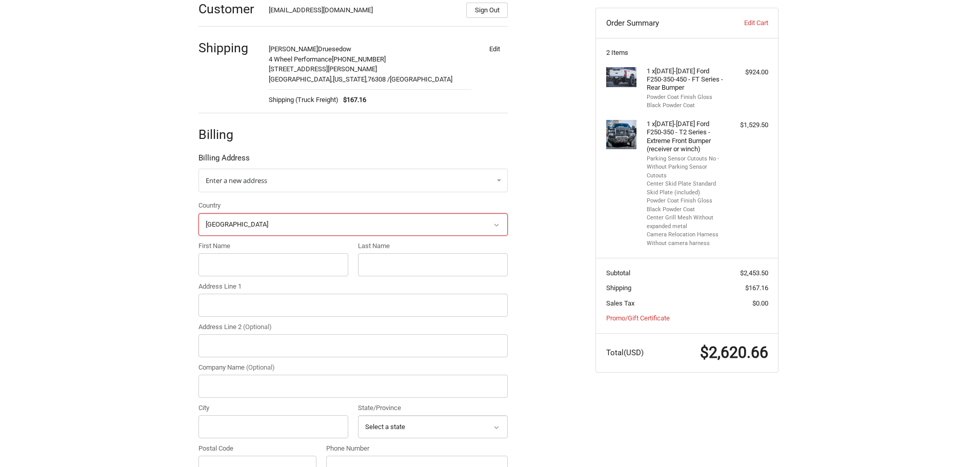
scroll to position [186, 0]
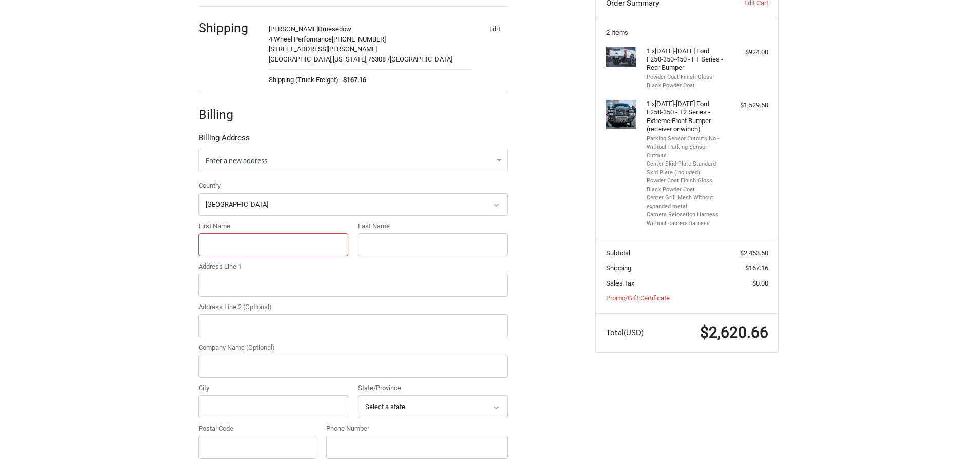
click at [271, 239] on input "First Name" at bounding box center [274, 244] width 150 height 23
type input "Dawson"
type input "Druesedow"
type input "4 WHEEL PERFORMANCE LLC"
type input "3905 Wayne Ave Suite B"
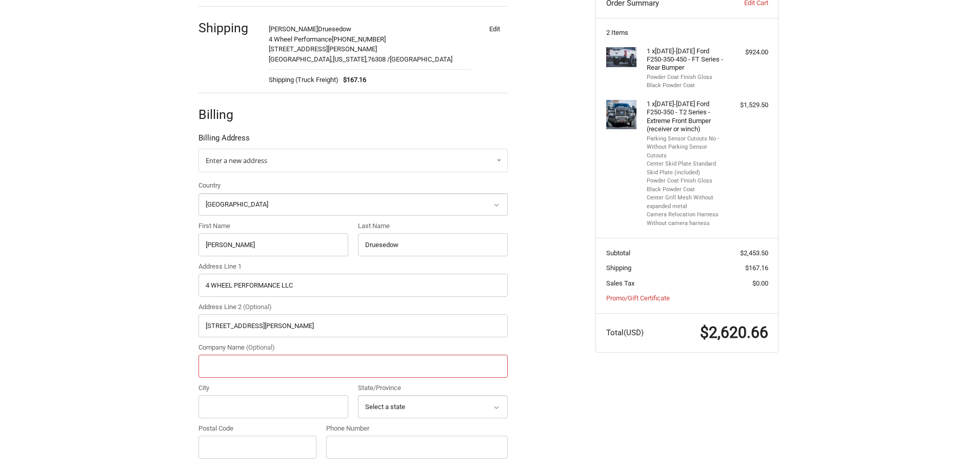
type input "4 Wheel Performance"
type input "Wichita Falls"
select select "TX"
type input "76308"
type input "9407612444"
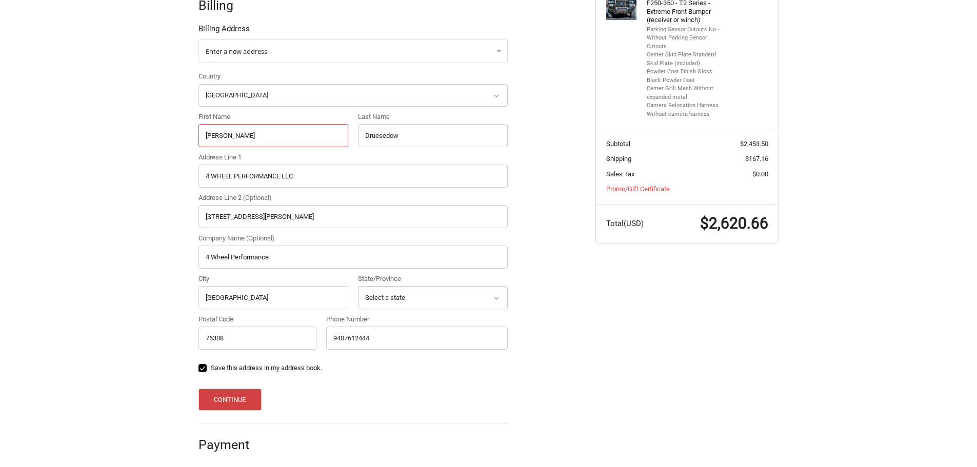
scroll to position [301, 0]
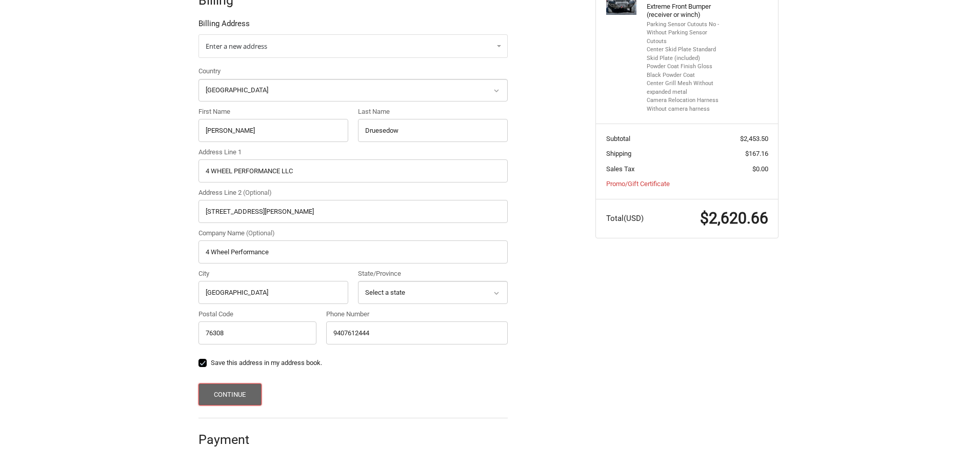
click at [228, 399] on button "Continue" at bounding box center [230, 395] width 63 height 22
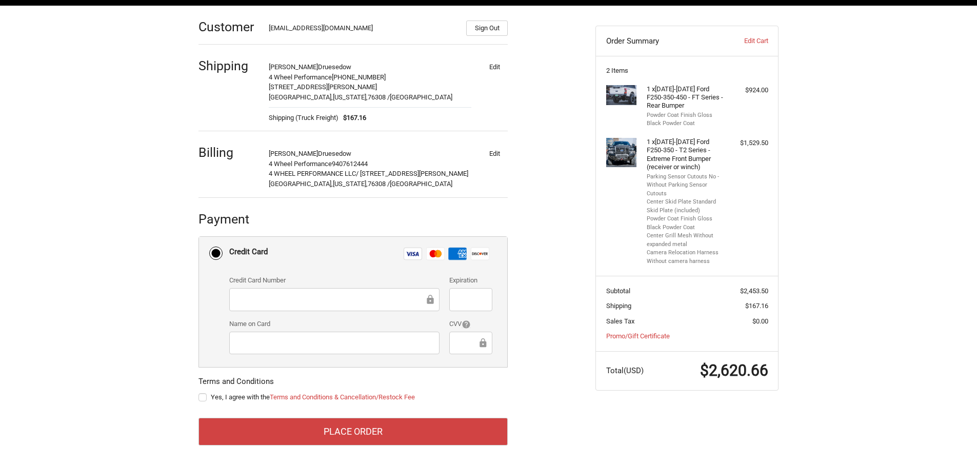
scroll to position [150, 0]
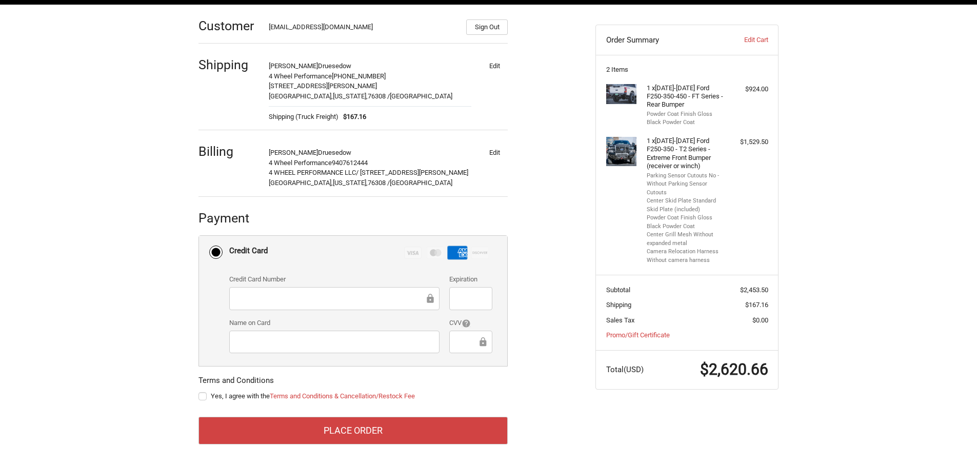
click at [215, 394] on span "Yes, I agree with the Terms and Conditions & Cancellation/Restock Fee" at bounding box center [313, 396] width 204 height 8
click at [199, 392] on input "Yes, I agree with the Terms and Conditions & Cancellation/Restock Fee" at bounding box center [199, 391] width 1 height 1
checkbox input "true"
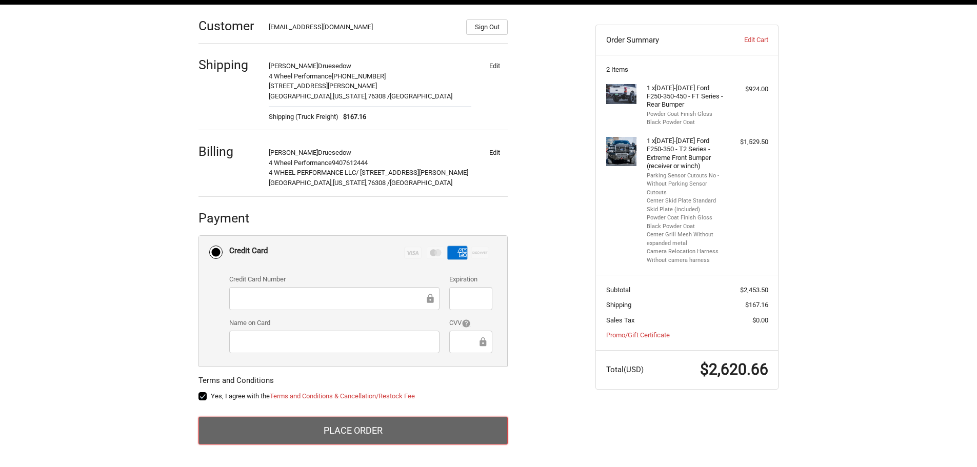
click at [251, 427] on button "Place Order" at bounding box center [353, 431] width 309 height 28
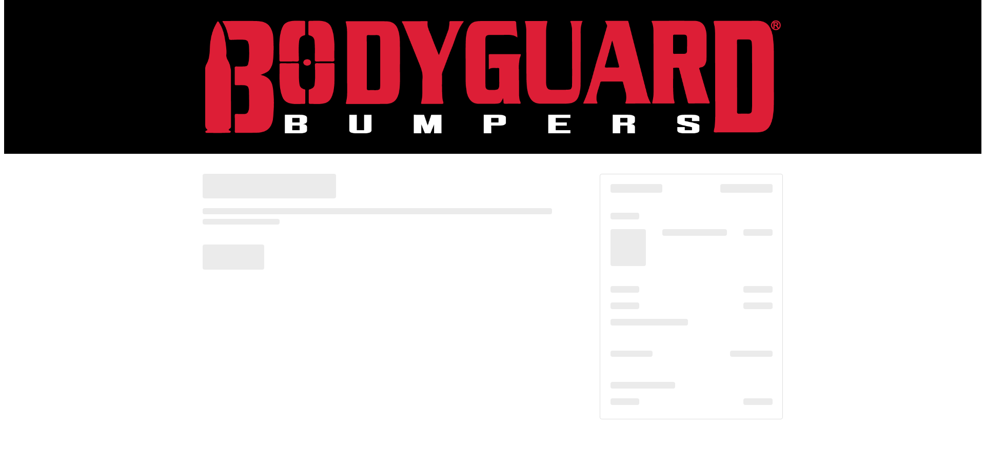
scroll to position [0, 0]
